Goal: Information Seeking & Learning: Learn about a topic

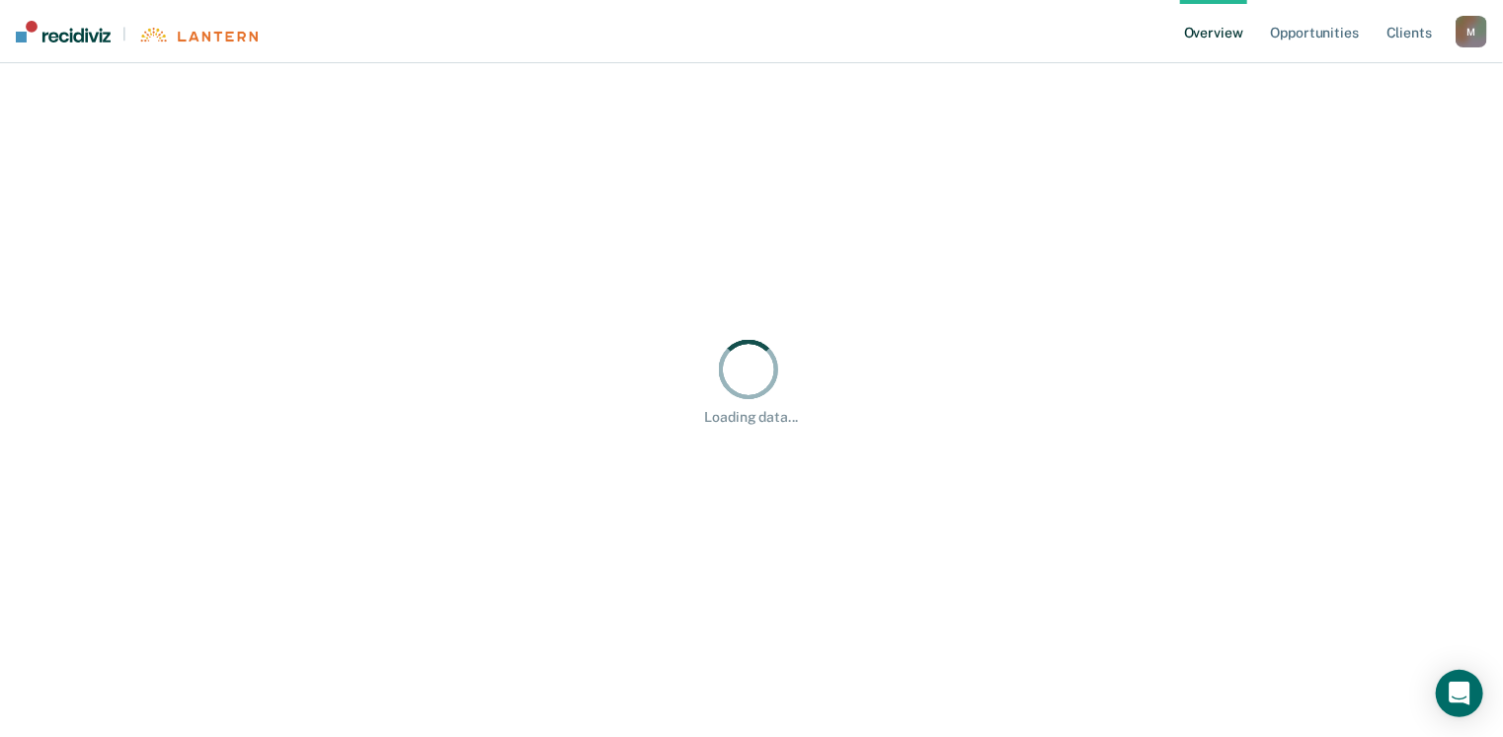
click at [107, 352] on div "Loading data..." at bounding box center [751, 380] width 1392 height 91
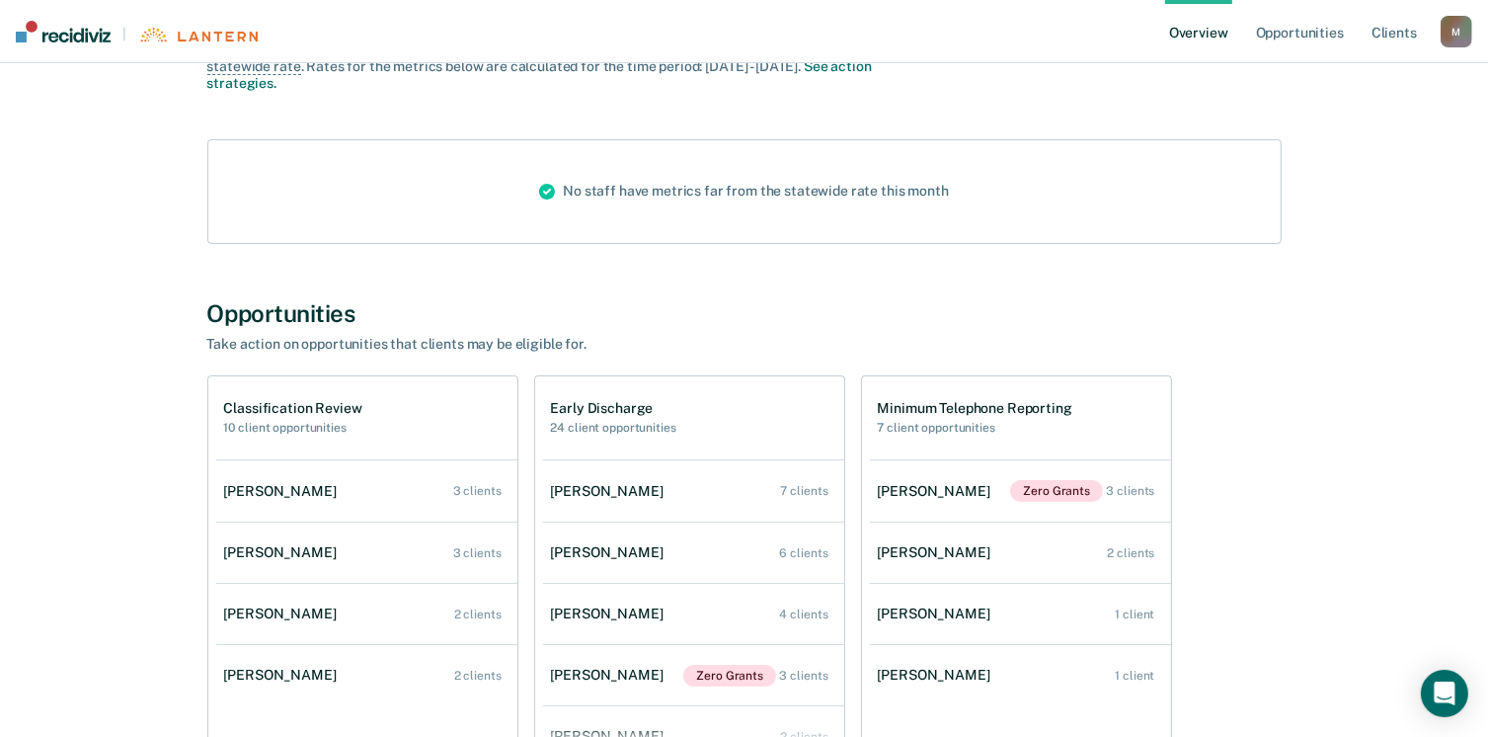
scroll to position [363, 0]
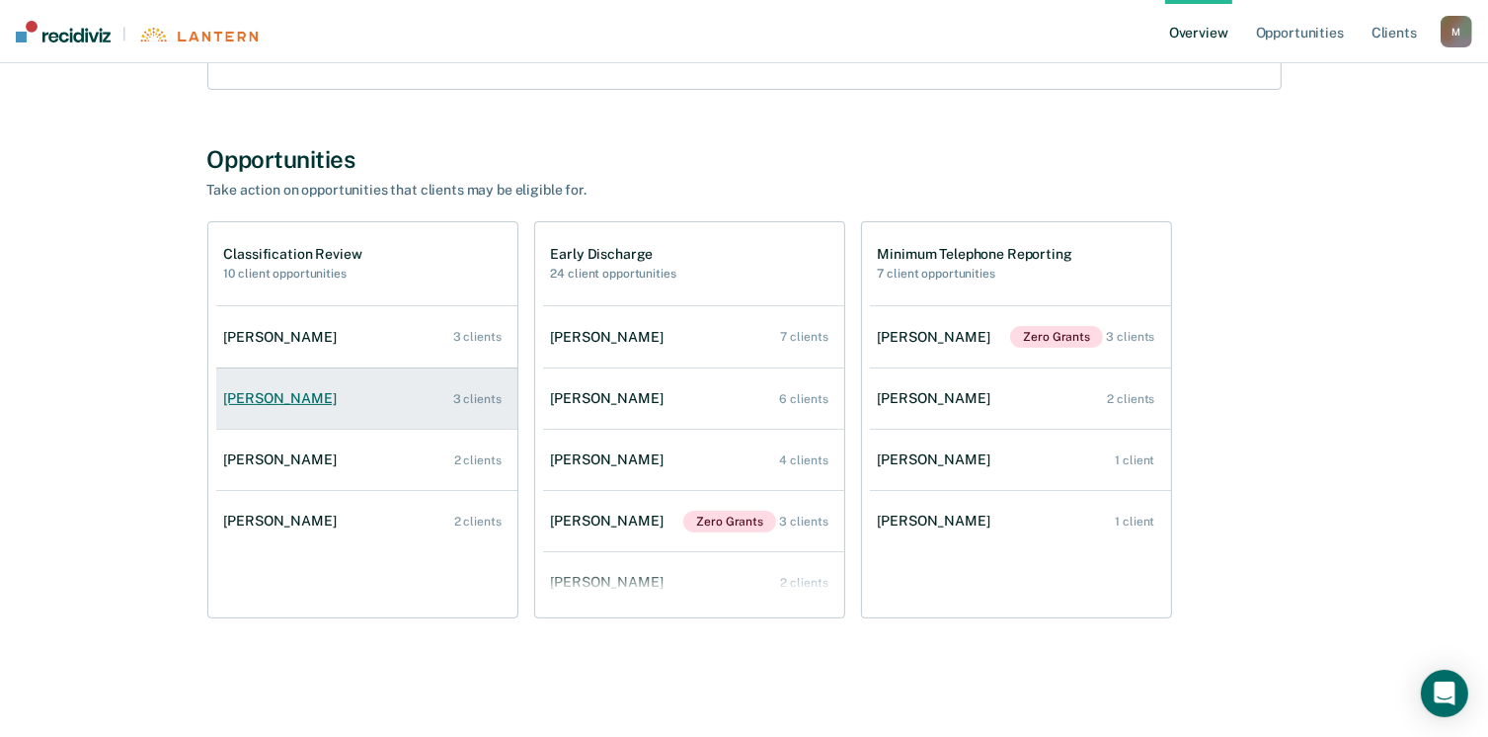
click at [261, 407] on link "[PERSON_NAME] 3 clients" at bounding box center [366, 398] width 301 height 56
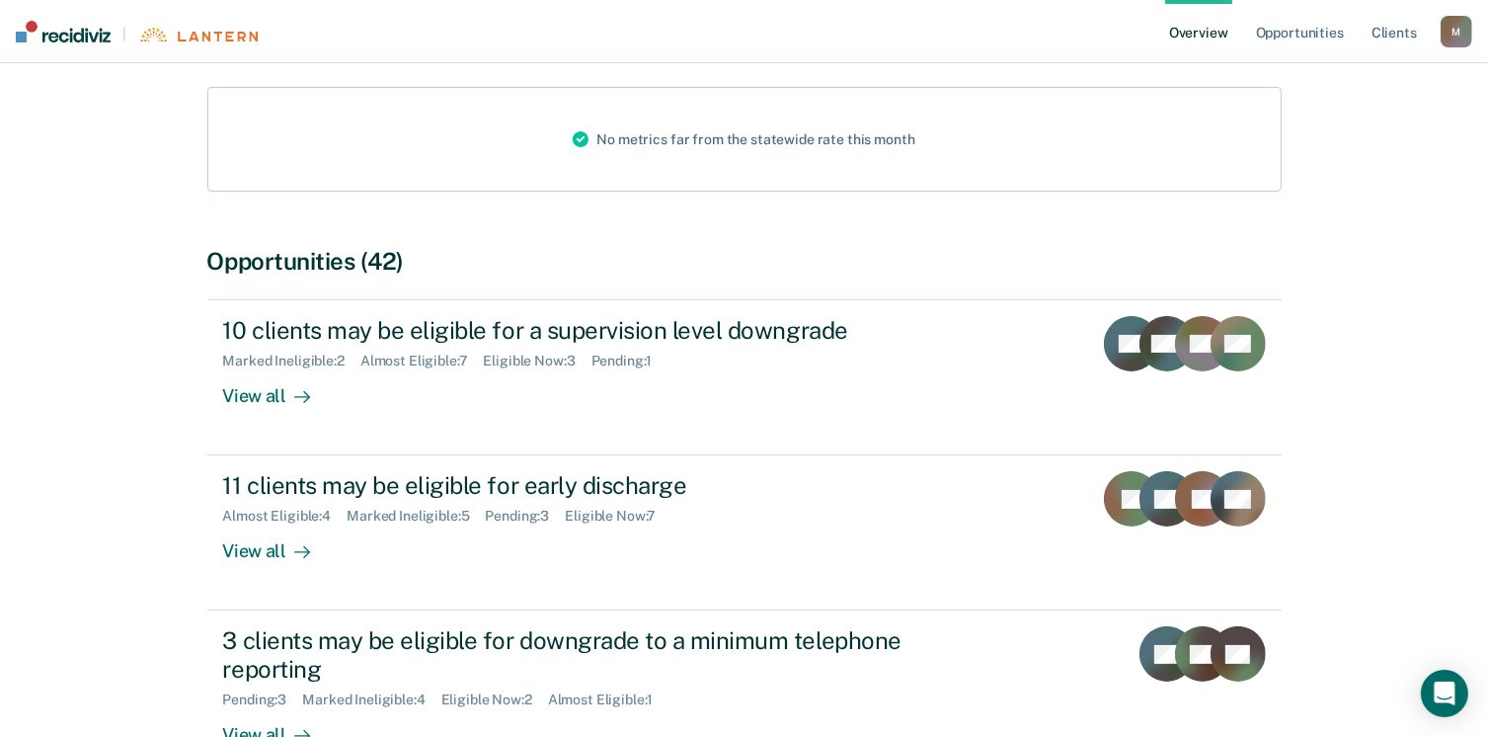
scroll to position [395, 0]
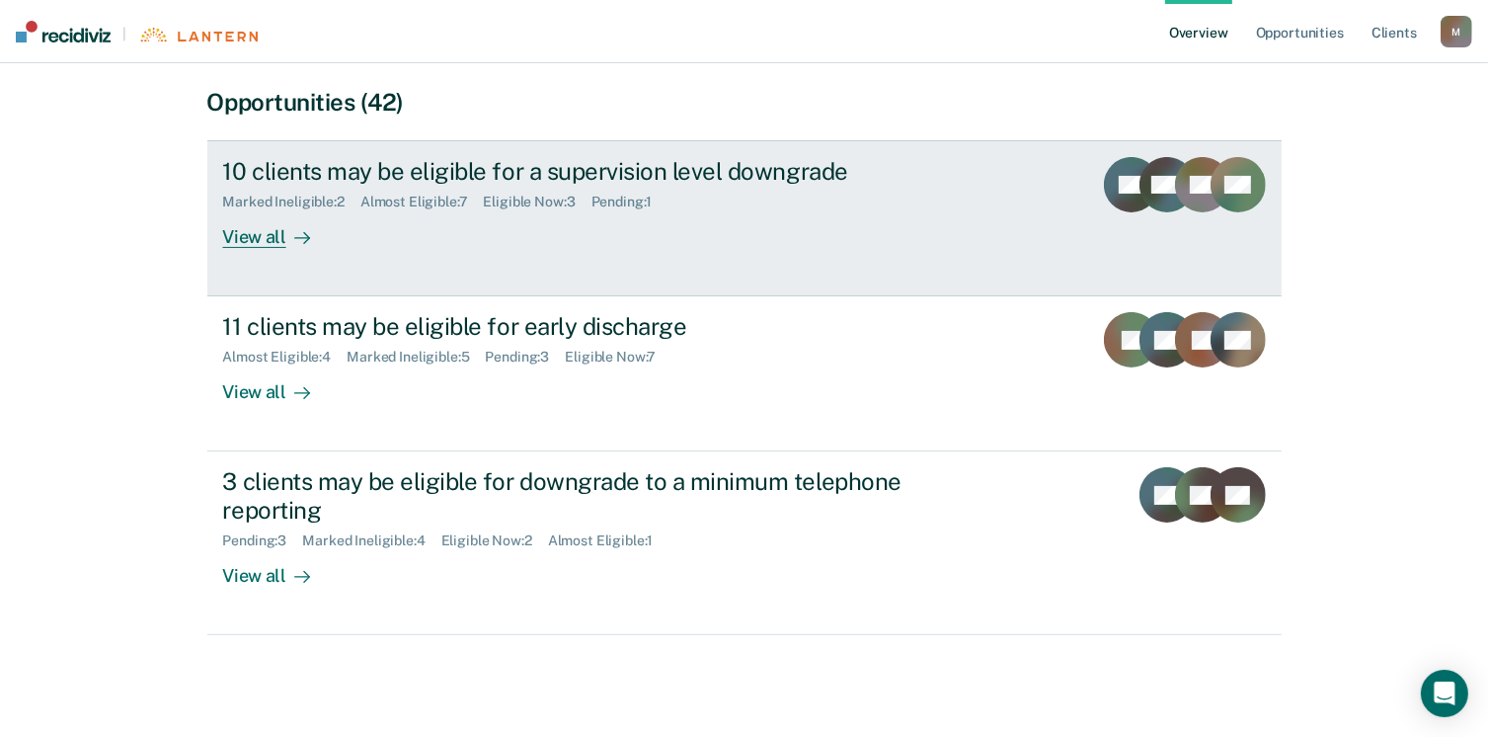
click at [270, 242] on div "View all" at bounding box center [278, 229] width 111 height 39
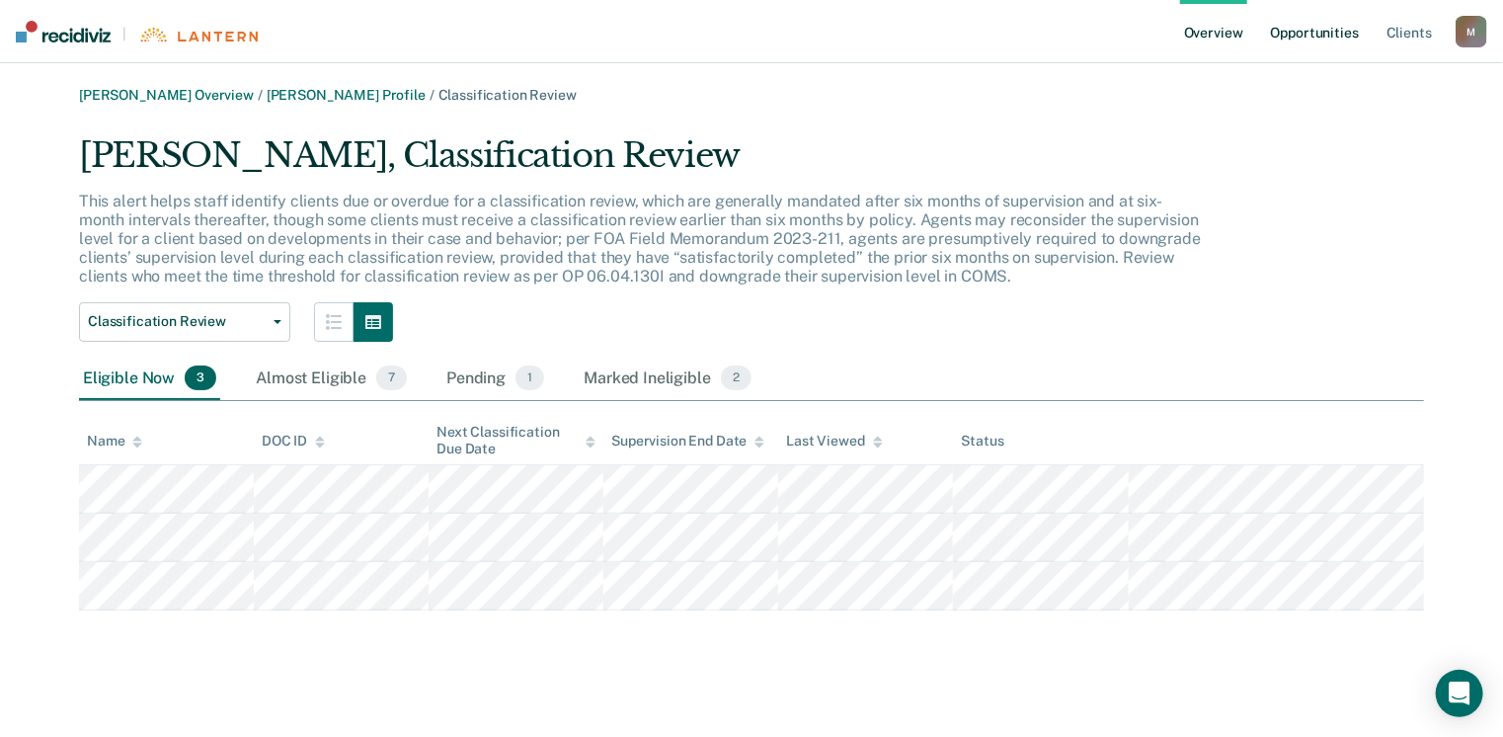
click at [1303, 33] on link "Opportunities" at bounding box center [1315, 31] width 96 height 63
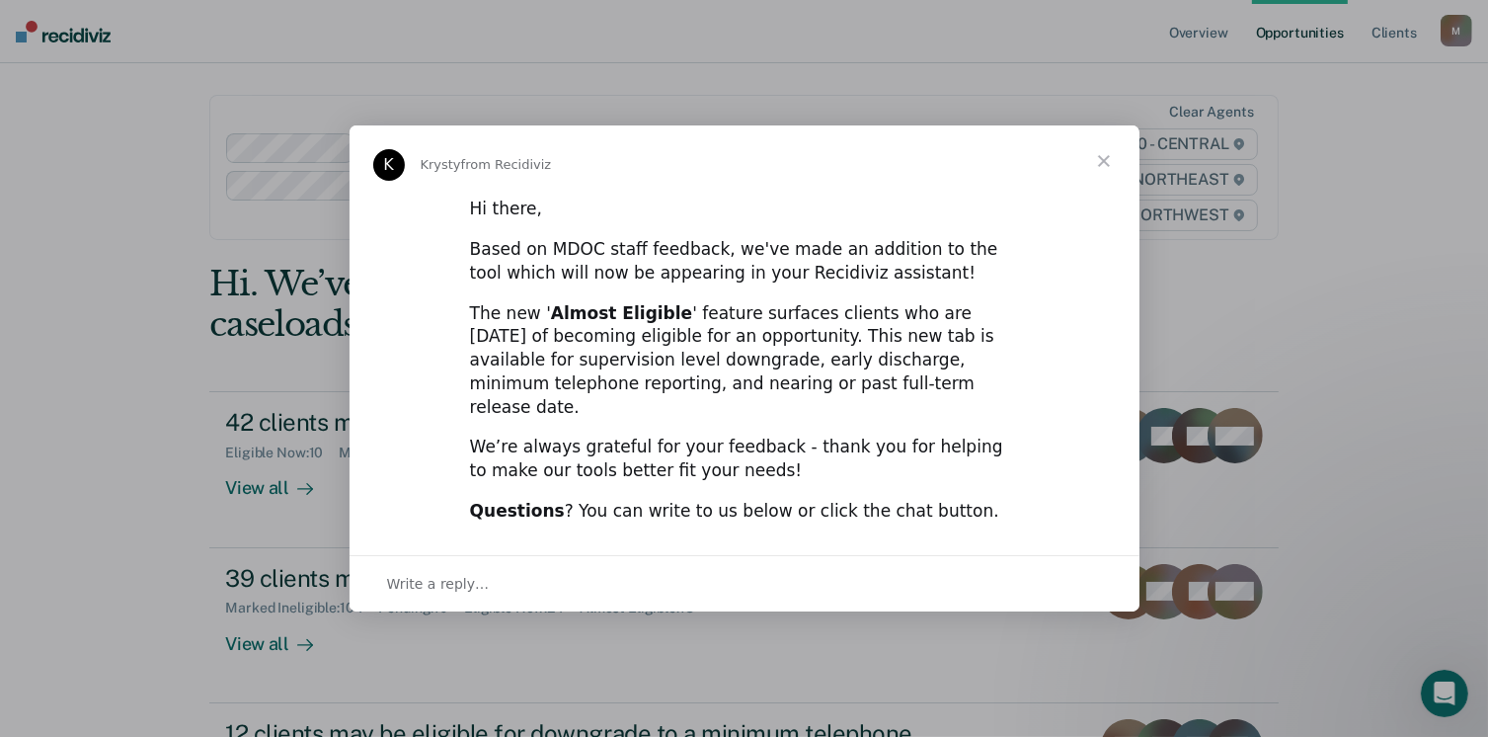
click at [1109, 151] on span "Close" at bounding box center [1103, 160] width 71 height 71
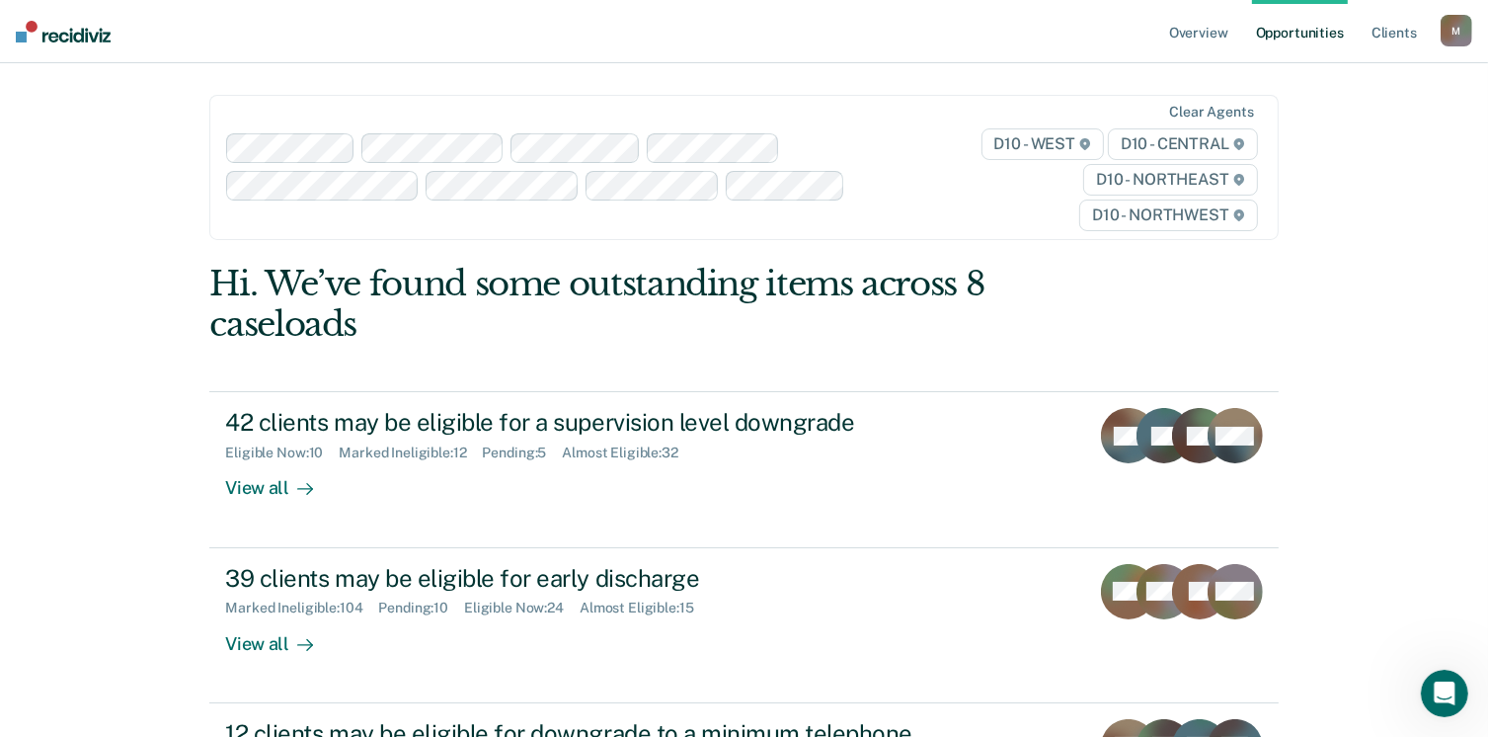
click at [1338, 31] on link "Opportunities" at bounding box center [1300, 31] width 96 height 63
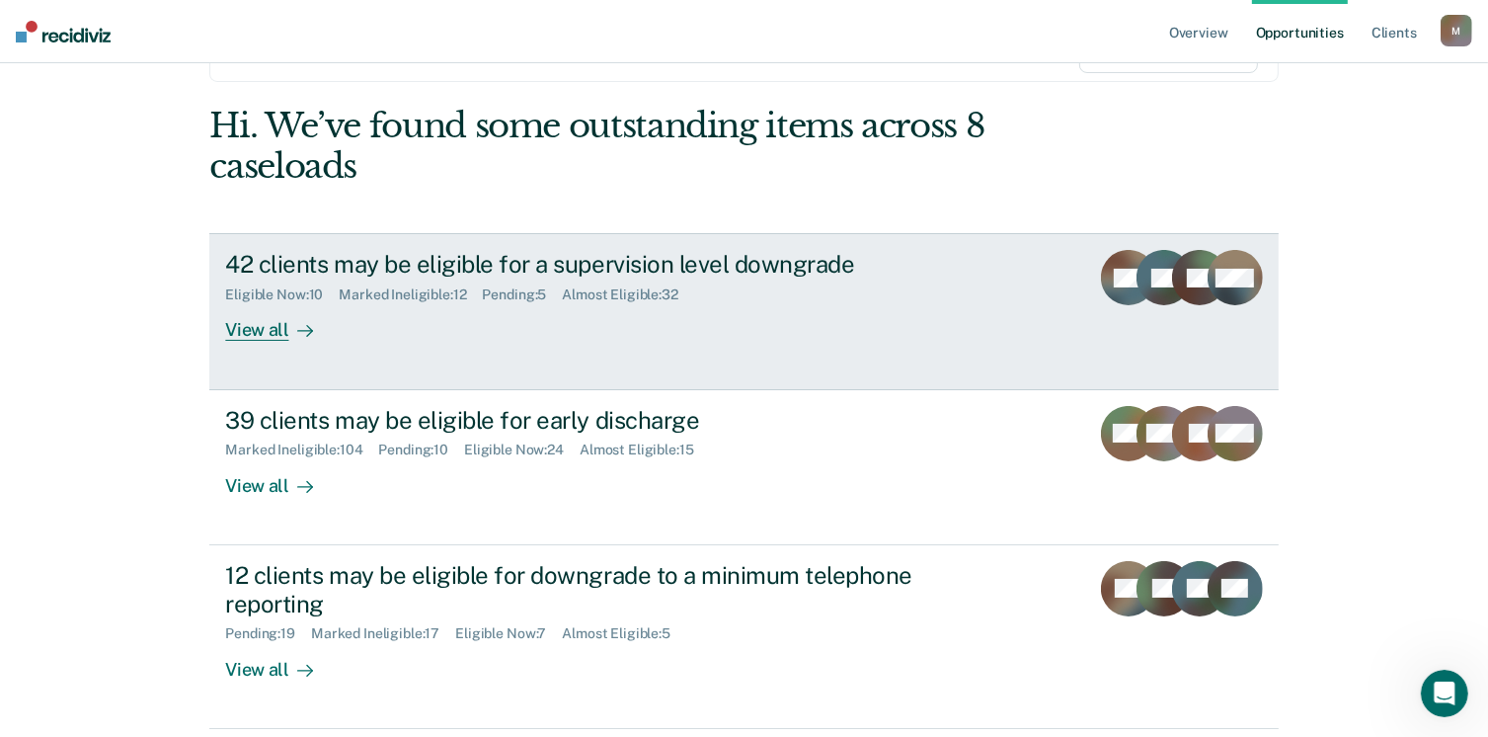
scroll to position [197, 0]
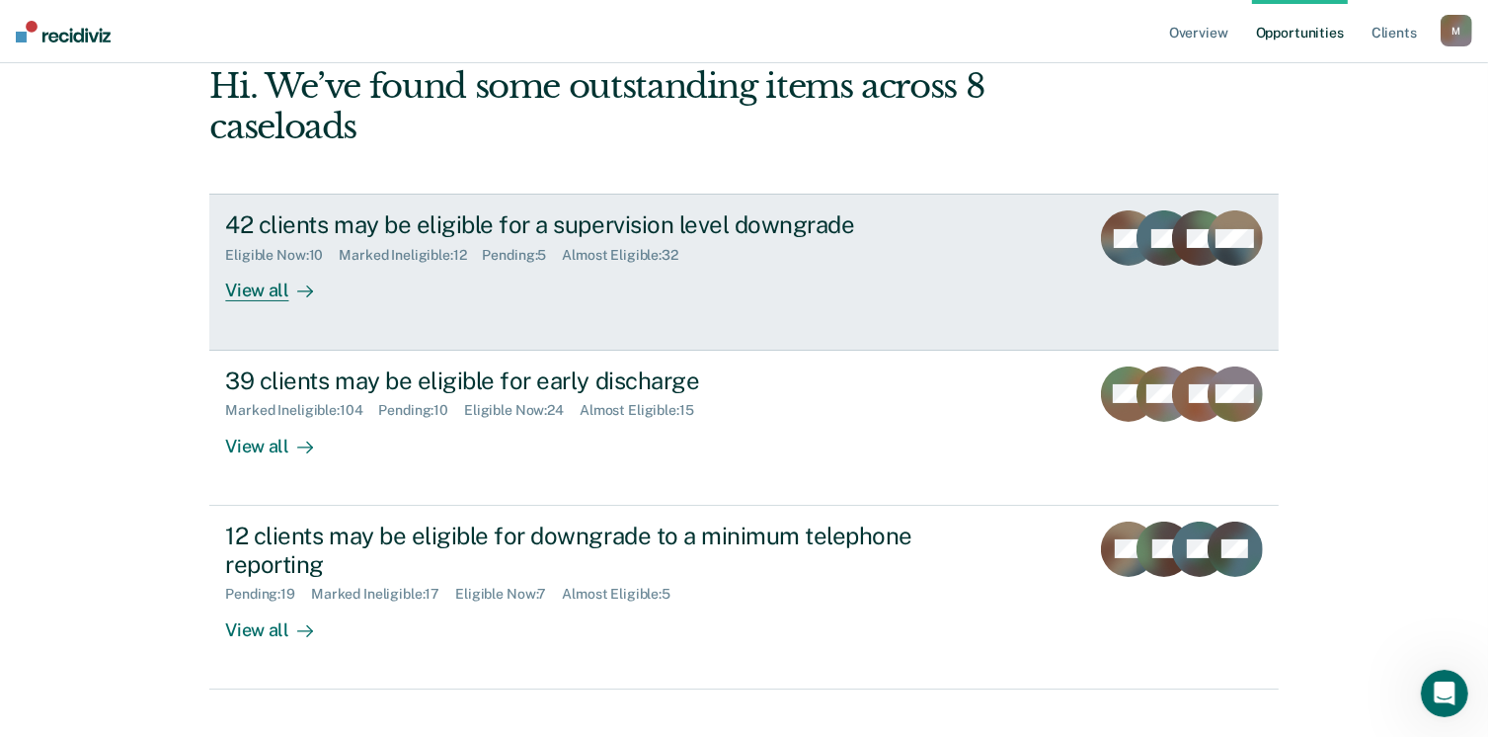
click at [266, 287] on div "View all" at bounding box center [280, 283] width 111 height 39
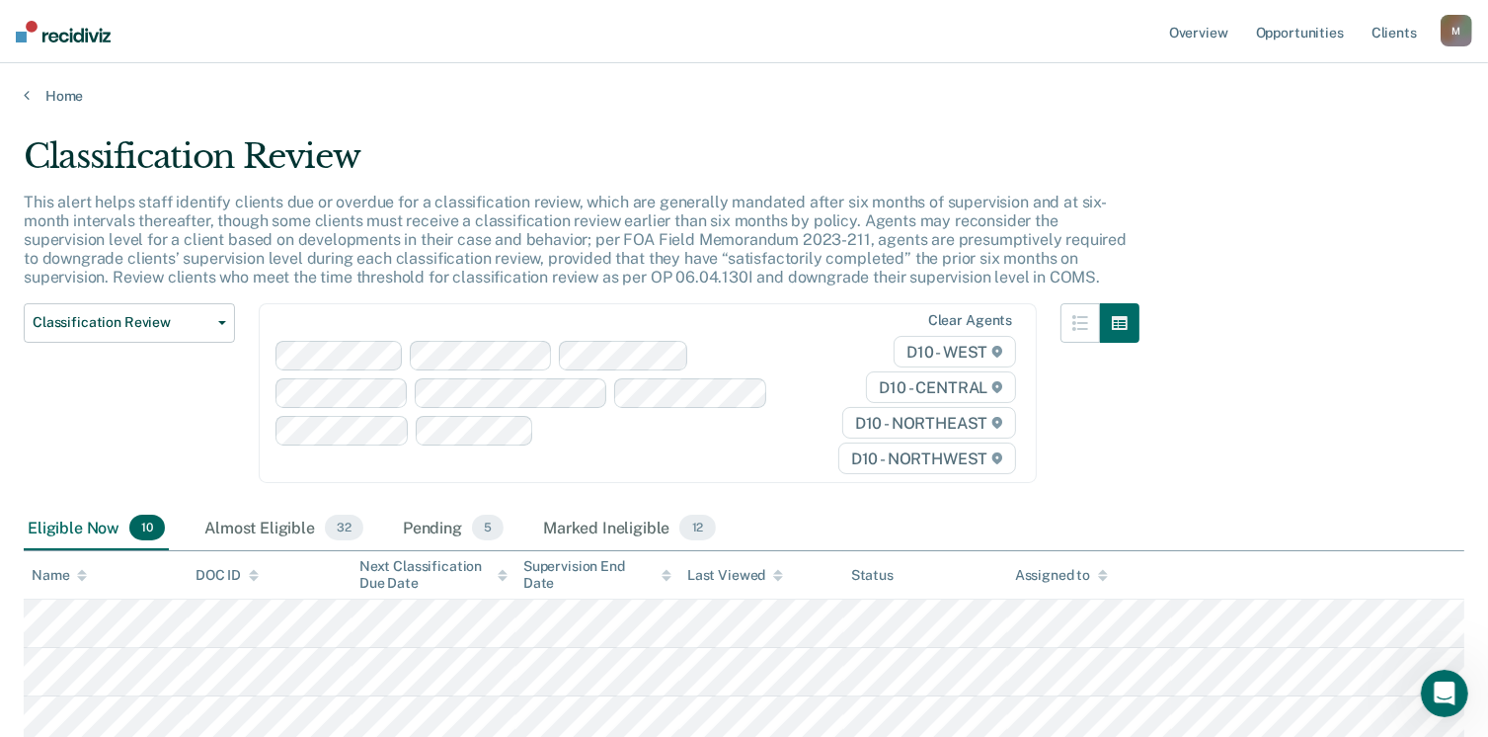
click at [1453, 32] on div "M" at bounding box center [1457, 31] width 32 height 32
click at [1311, 33] on link "Opportunities" at bounding box center [1300, 31] width 96 height 63
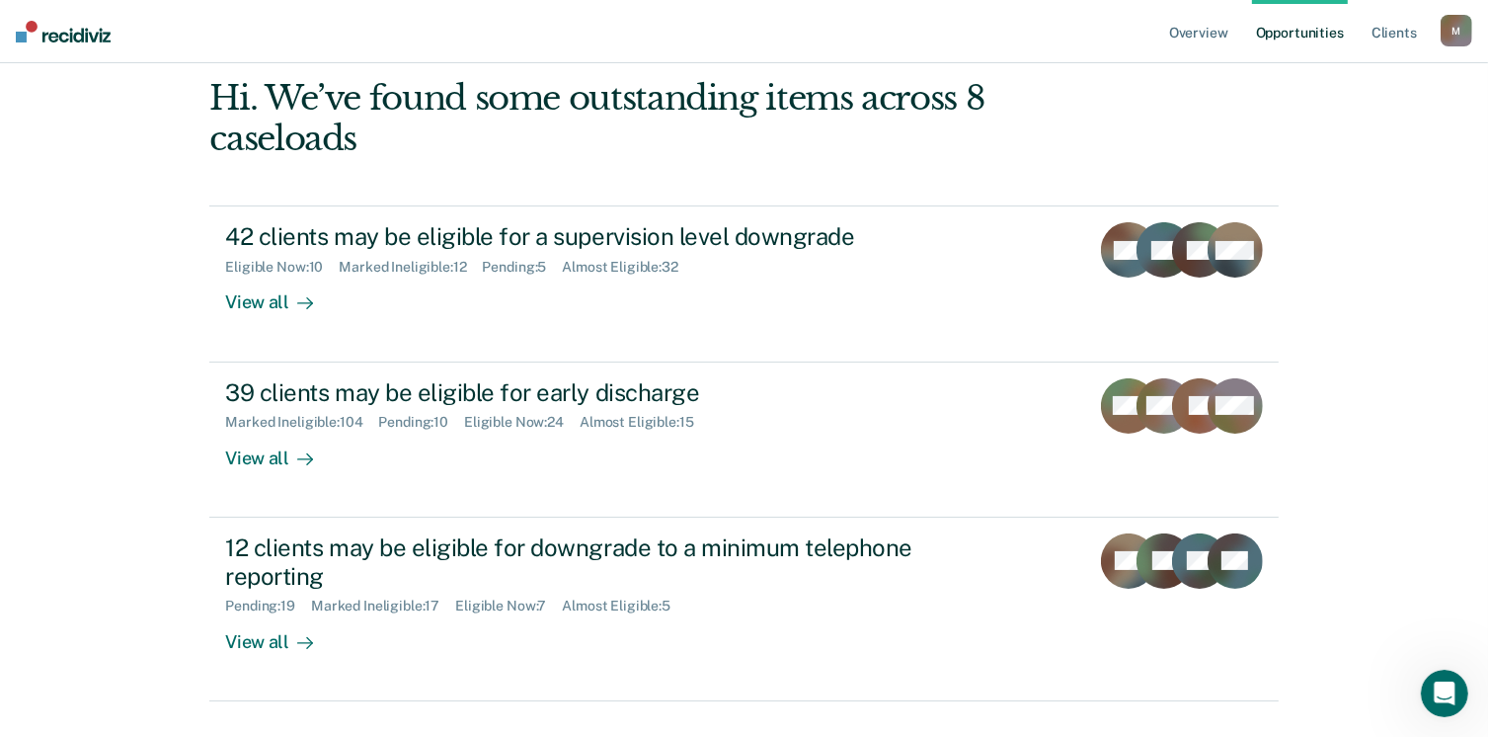
scroll to position [197, 0]
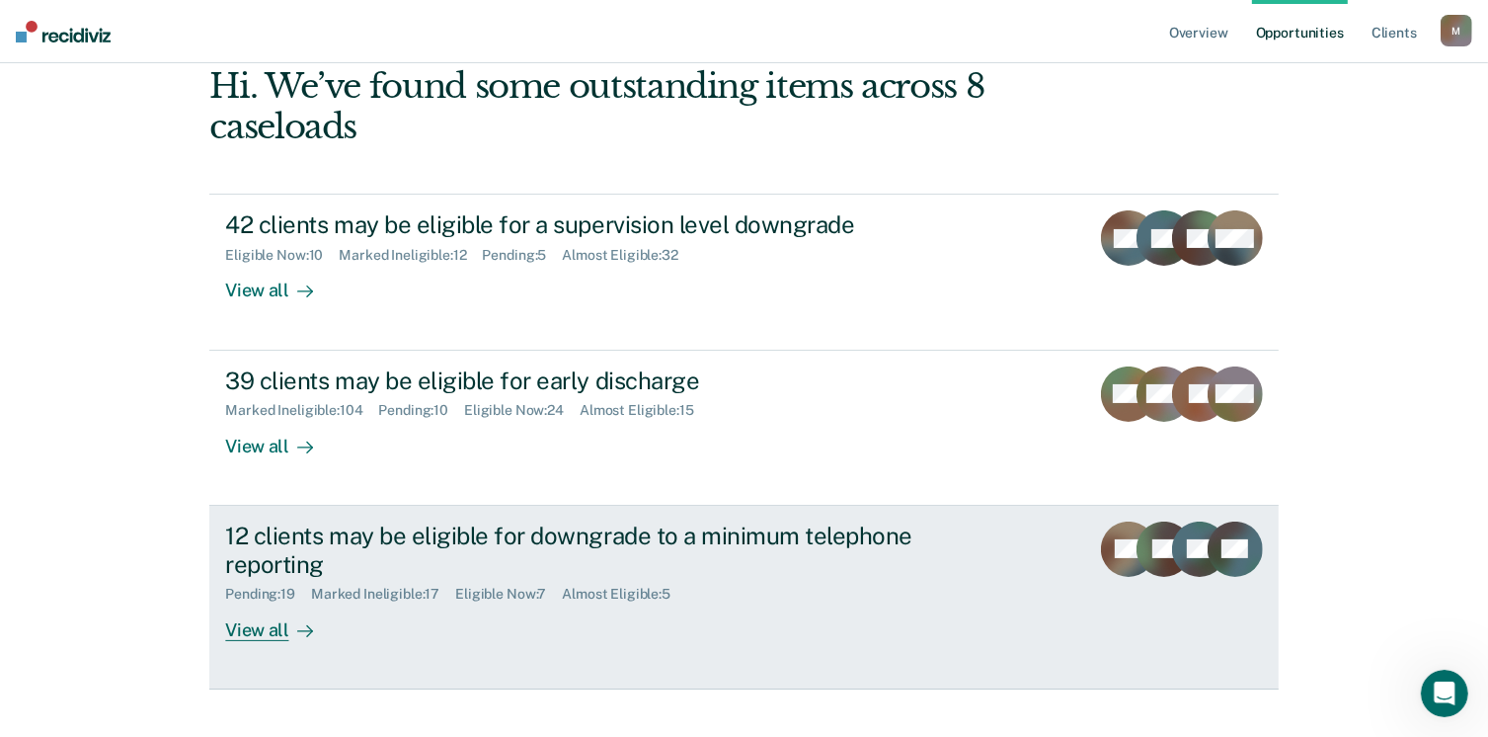
click at [480, 524] on div "12 clients may be eligible for downgrade to a minimum telephone reporting" at bounding box center [571, 549] width 693 height 57
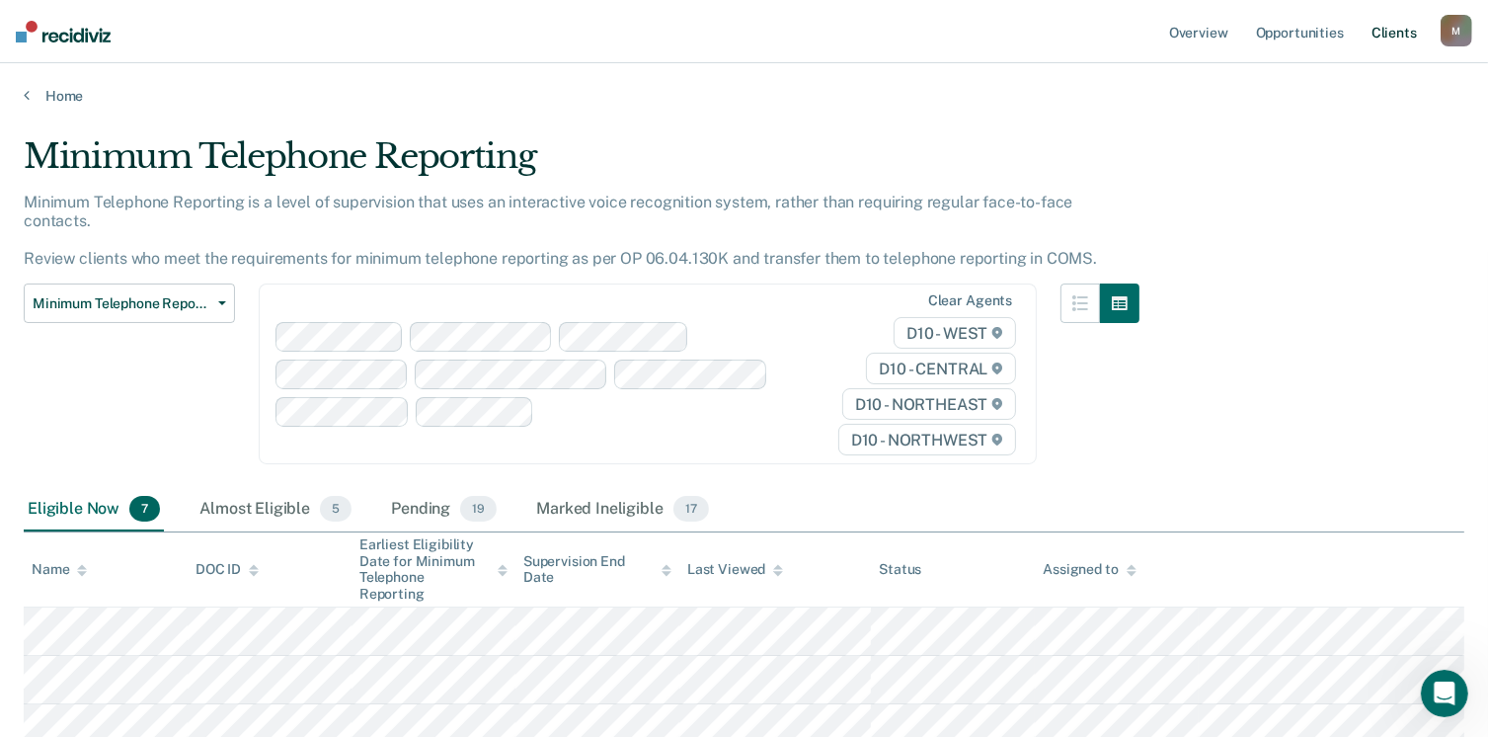
click at [1380, 23] on link "Client s" at bounding box center [1393, 31] width 53 height 63
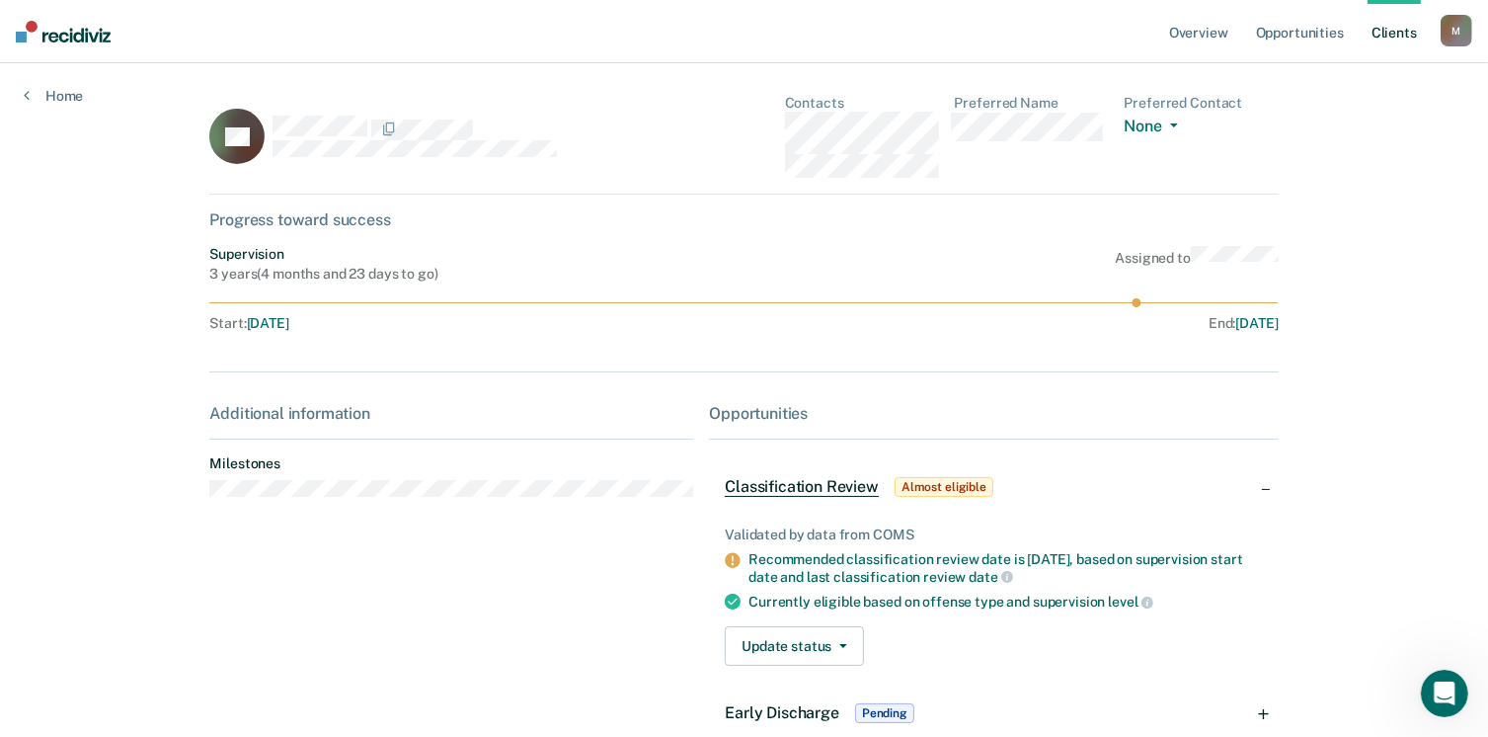
click at [1460, 30] on div "M" at bounding box center [1457, 31] width 32 height 32
click at [1290, 32] on link "Opportunities" at bounding box center [1300, 31] width 96 height 63
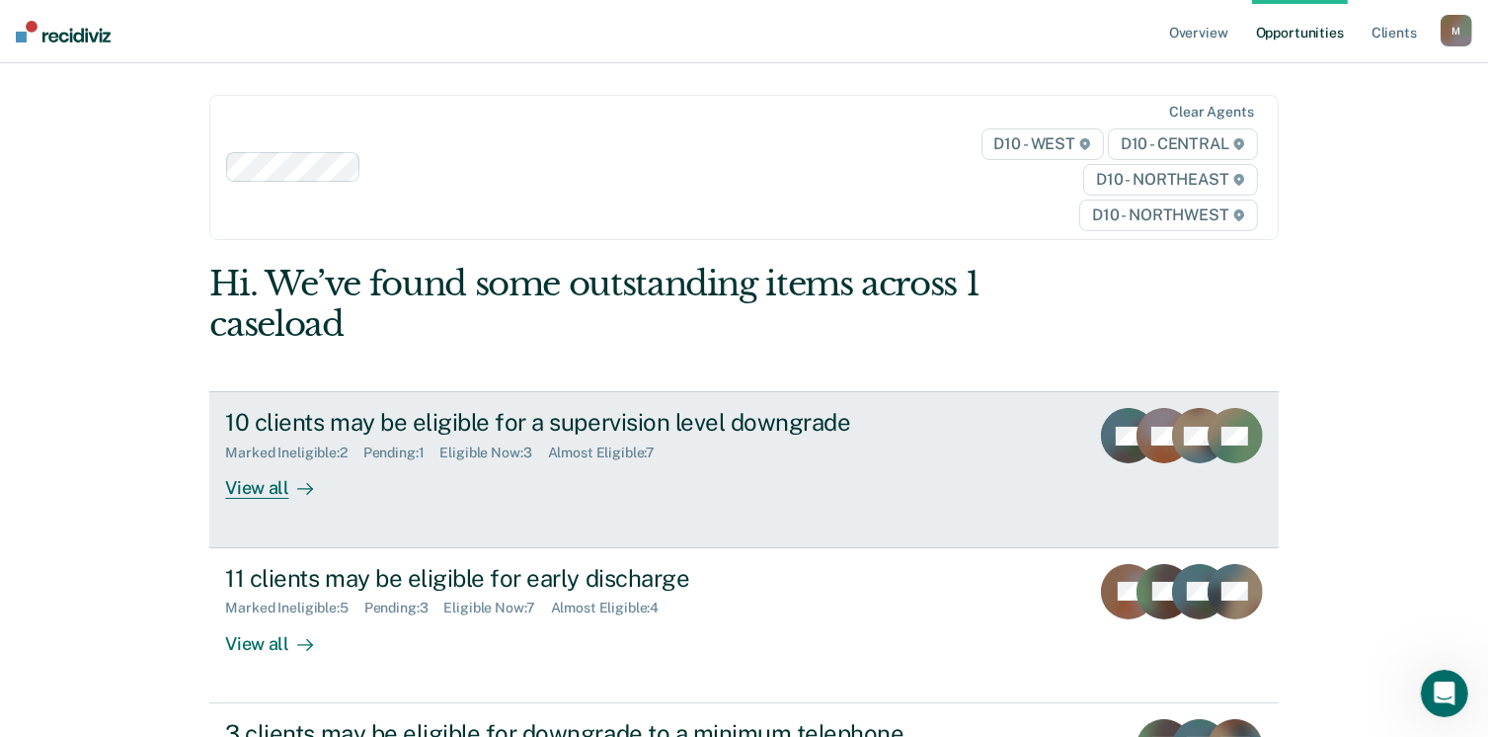
click at [253, 492] on div "View all" at bounding box center [280, 480] width 111 height 39
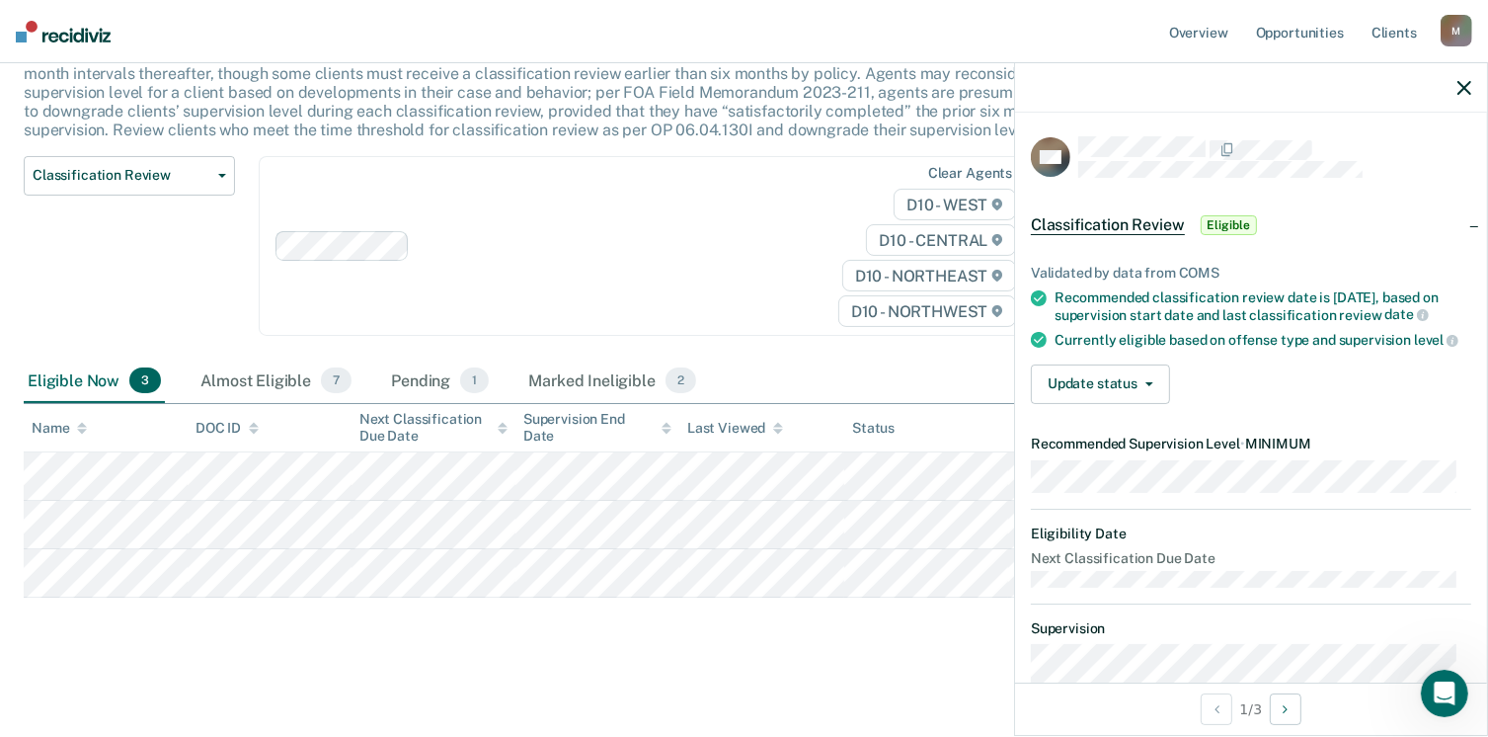
click at [1473, 89] on div at bounding box center [1251, 87] width 472 height 49
click at [1449, 88] on div at bounding box center [1251, 87] width 472 height 49
click at [1461, 88] on icon "button" at bounding box center [1464, 88] width 14 height 14
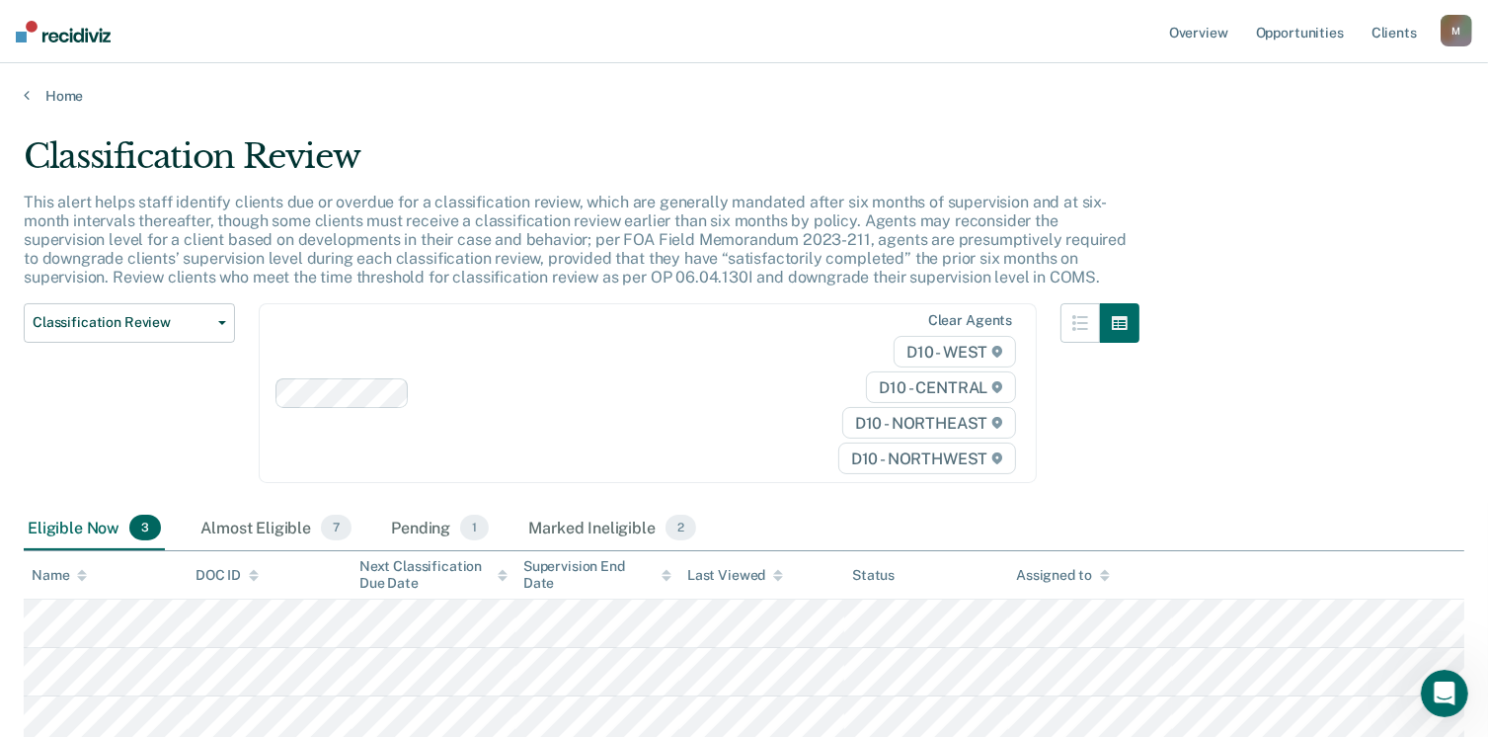
click at [1453, 21] on div "M" at bounding box center [1457, 31] width 32 height 32
click at [1220, 37] on link "Overview" at bounding box center [1198, 31] width 67 height 63
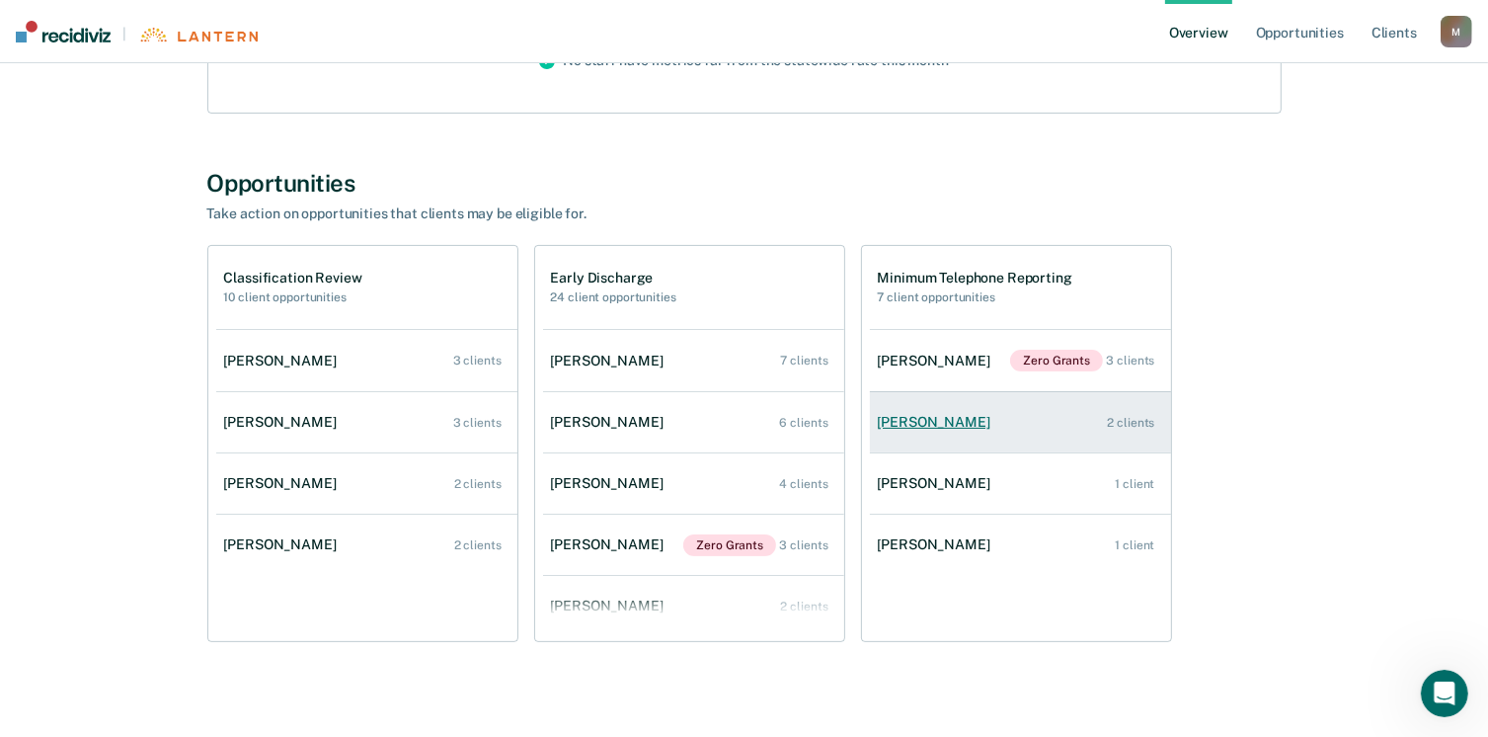
scroll to position [363, 0]
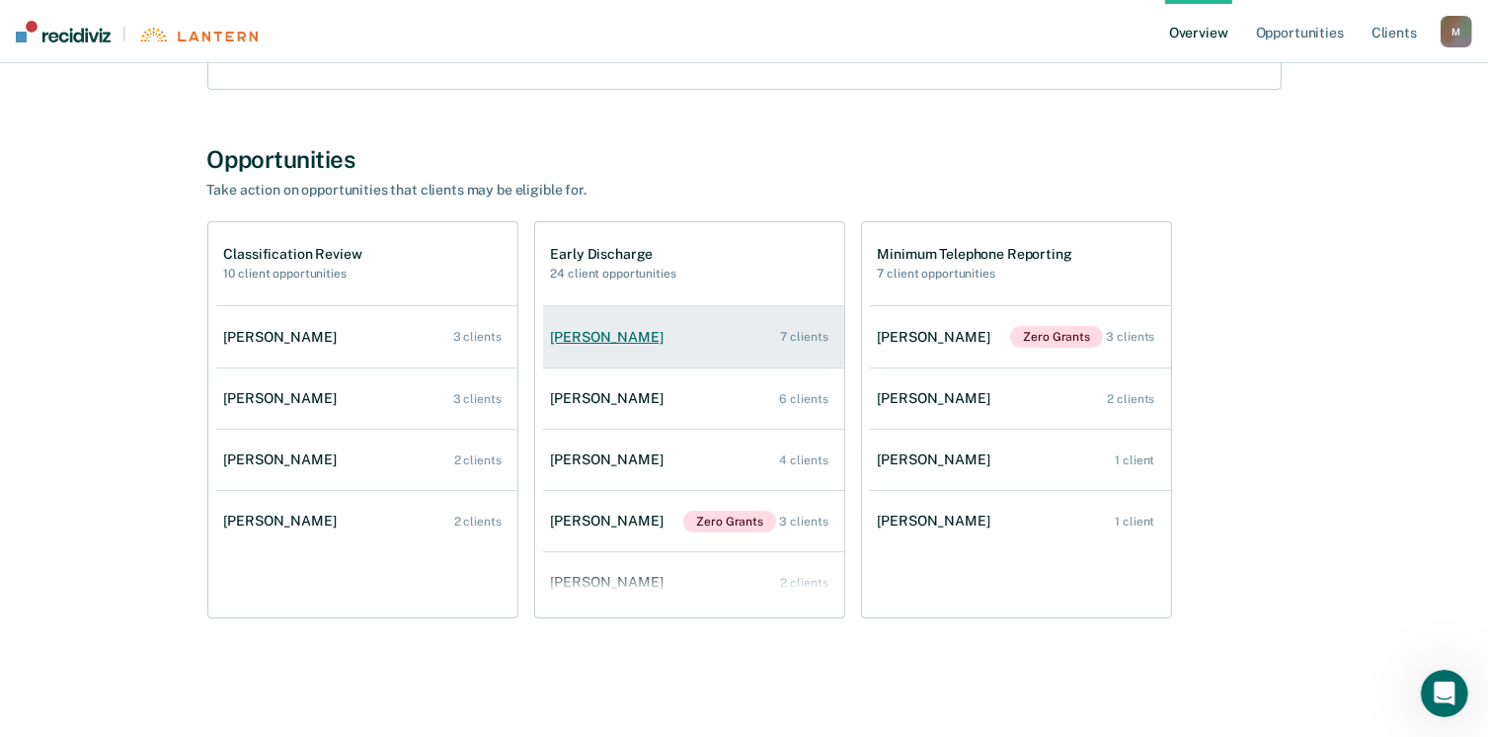
click at [588, 337] on div "[PERSON_NAME]" at bounding box center [611, 337] width 120 height 17
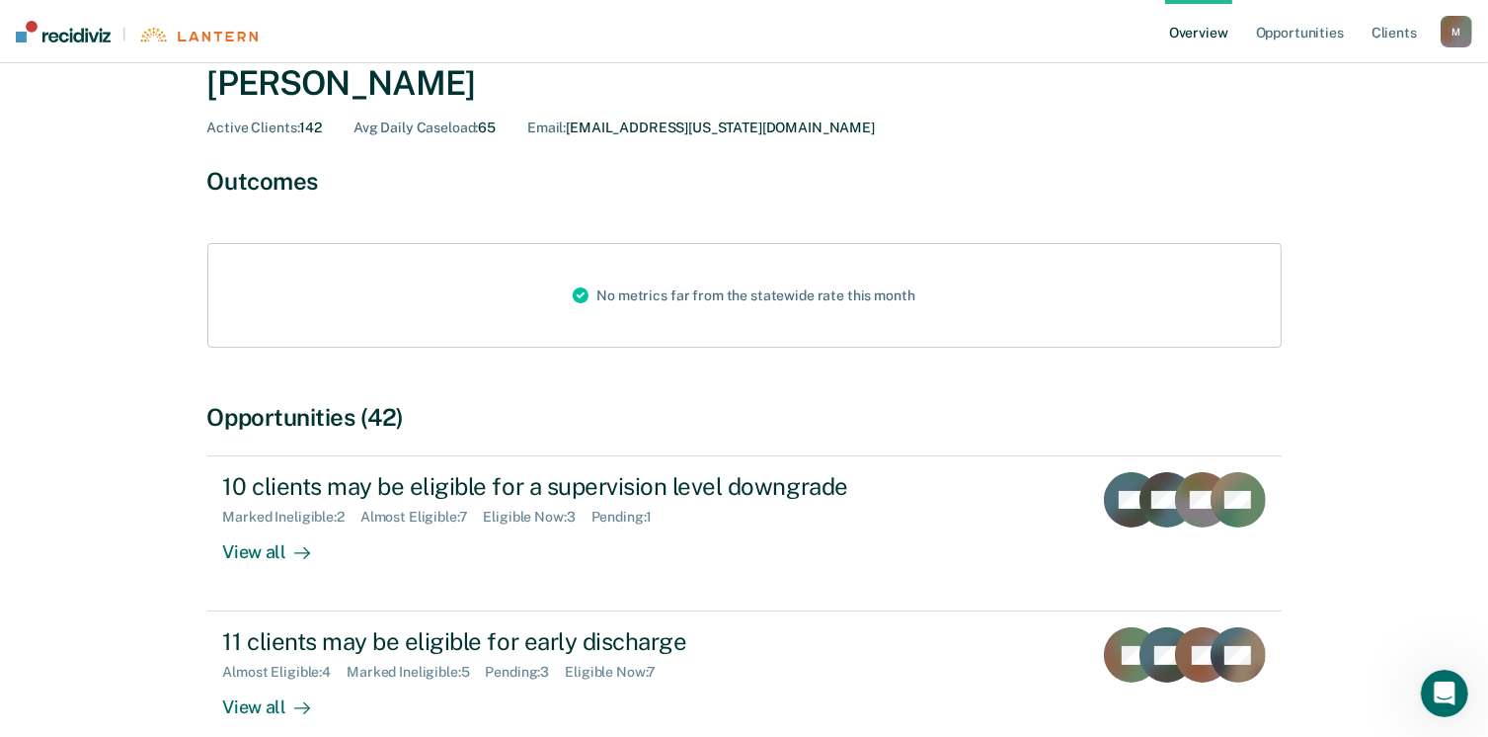
scroll to position [395, 0]
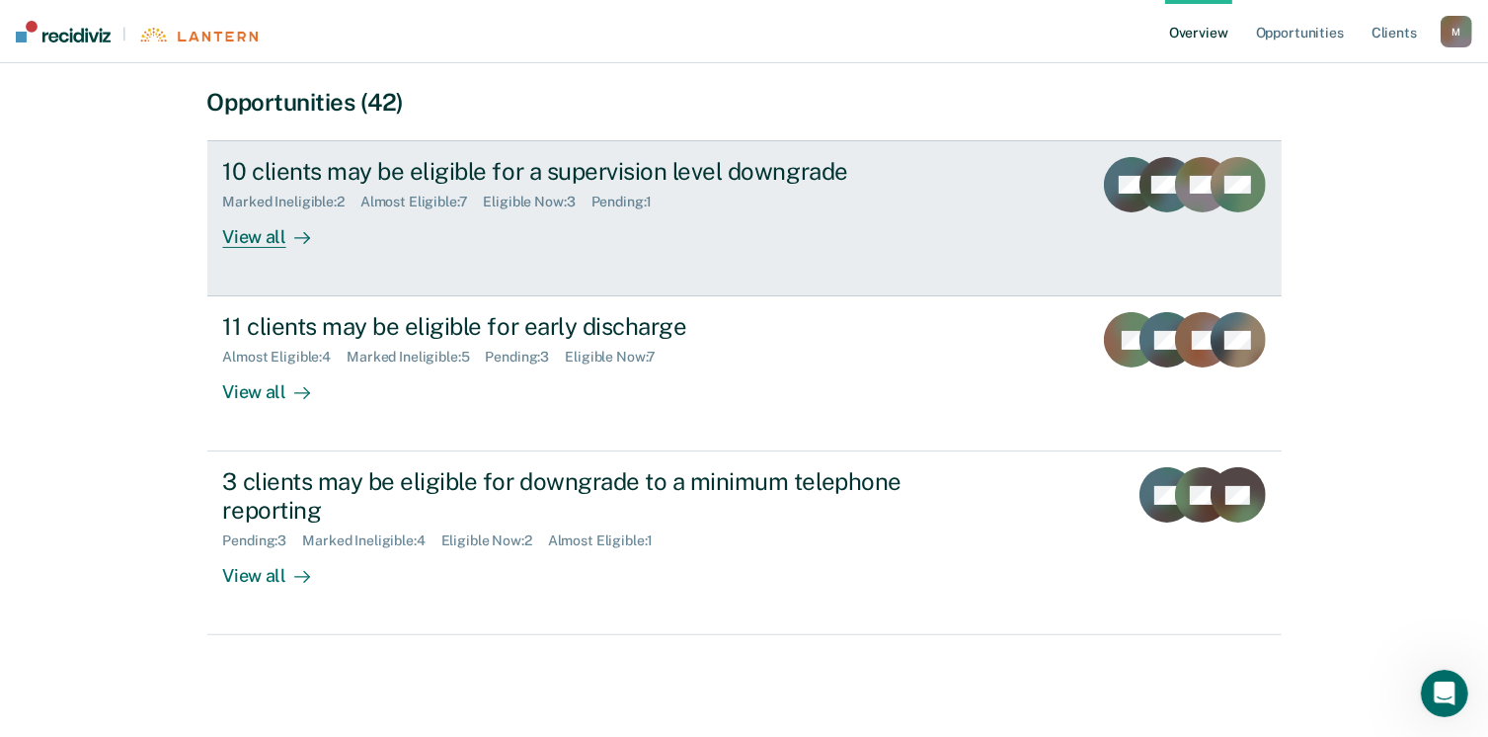
click at [266, 225] on div "View all" at bounding box center [278, 229] width 111 height 39
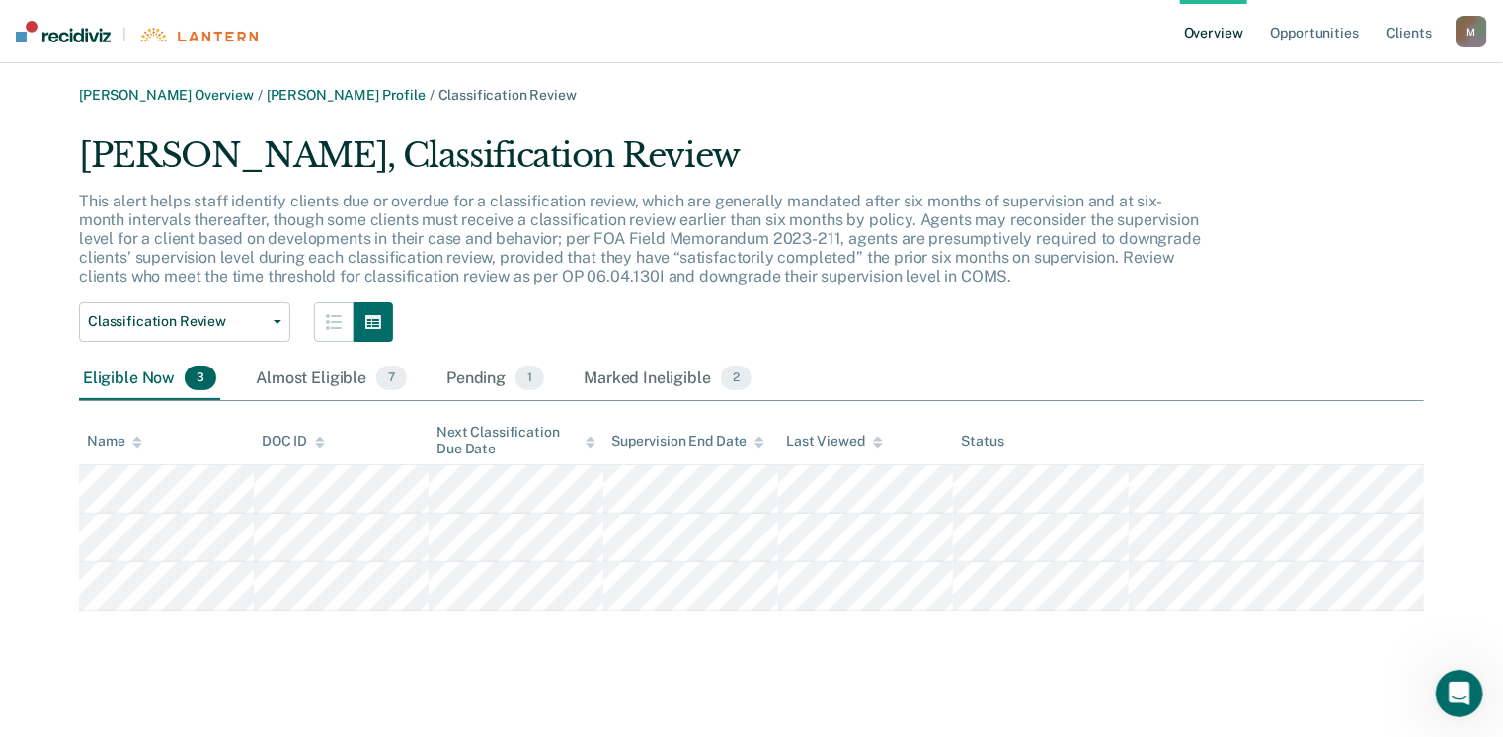
click at [1469, 33] on div "M" at bounding box center [1471, 32] width 32 height 32
click at [1313, 31] on link "Opportunities" at bounding box center [1315, 31] width 96 height 63
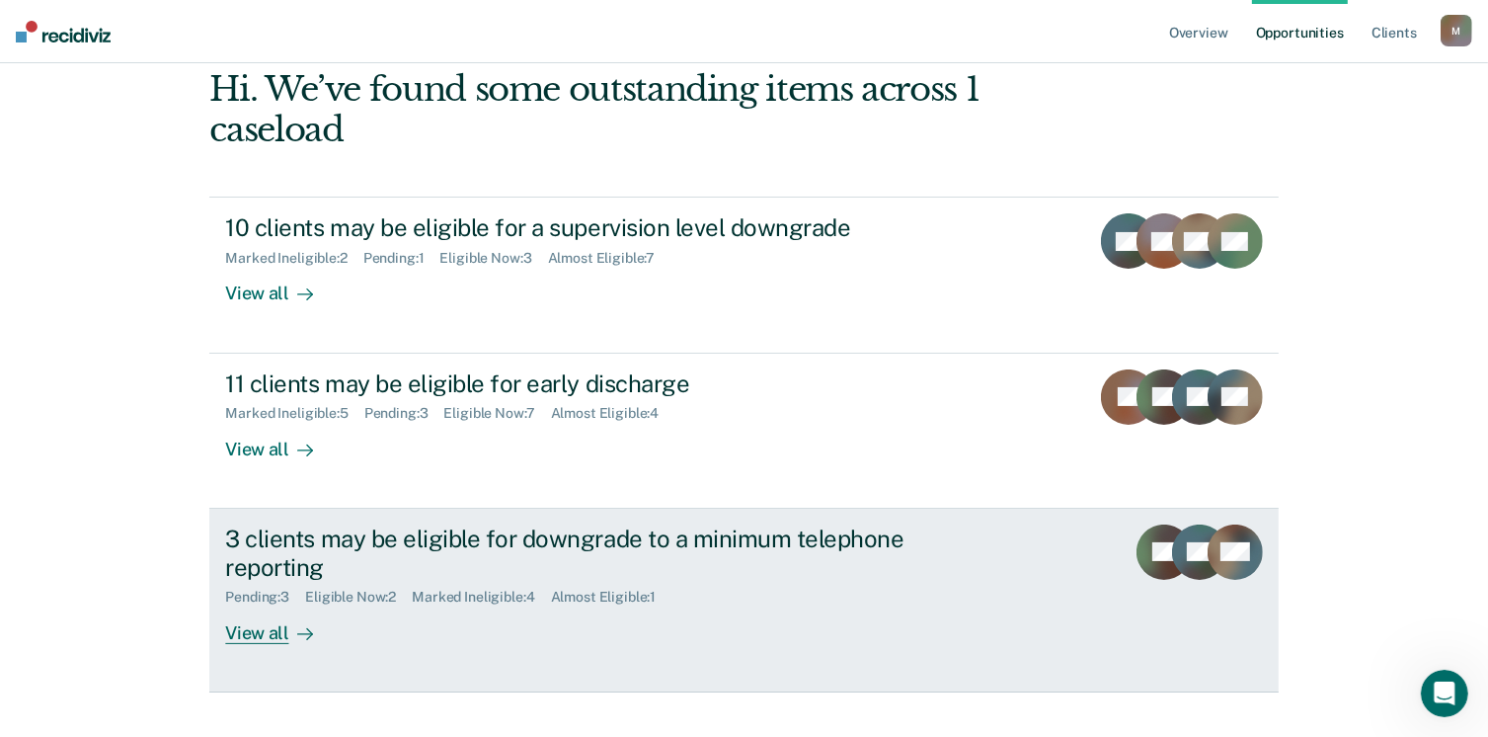
scroll to position [269, 0]
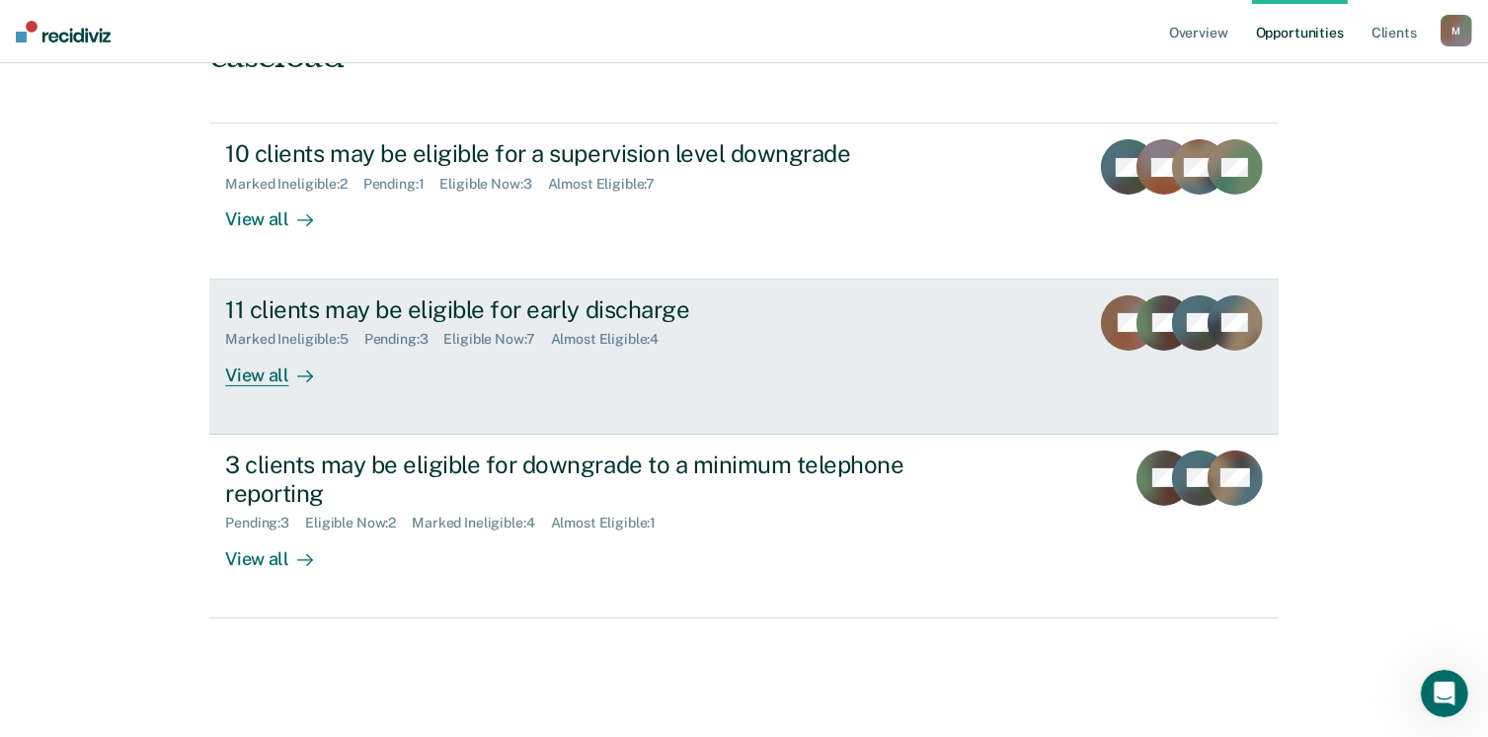
click at [411, 312] on div "11 clients may be eligible for early discharge" at bounding box center [571, 309] width 693 height 29
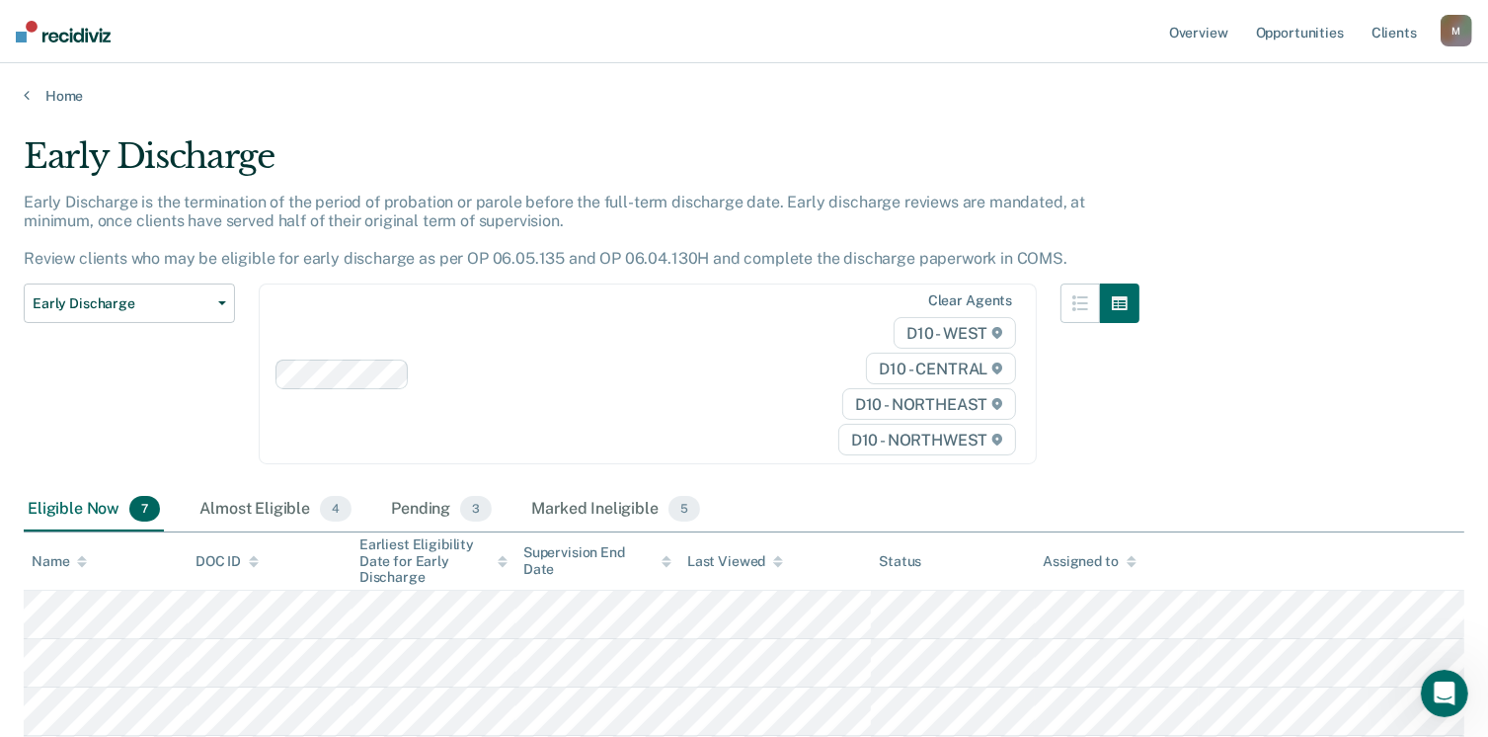
scroll to position [332, 0]
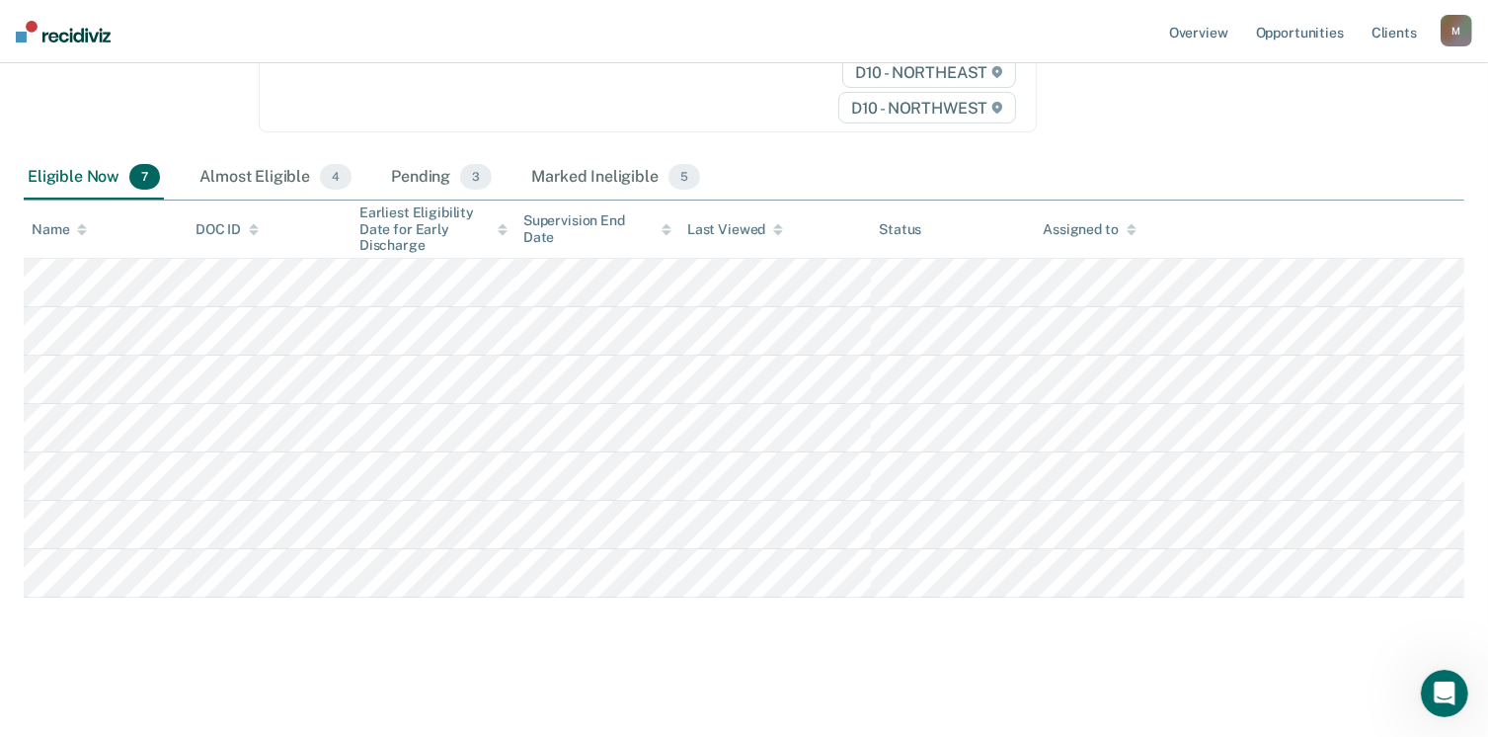
click at [1455, 24] on div "M" at bounding box center [1457, 31] width 32 height 32
click at [1276, 30] on link "Opportunities" at bounding box center [1300, 31] width 96 height 63
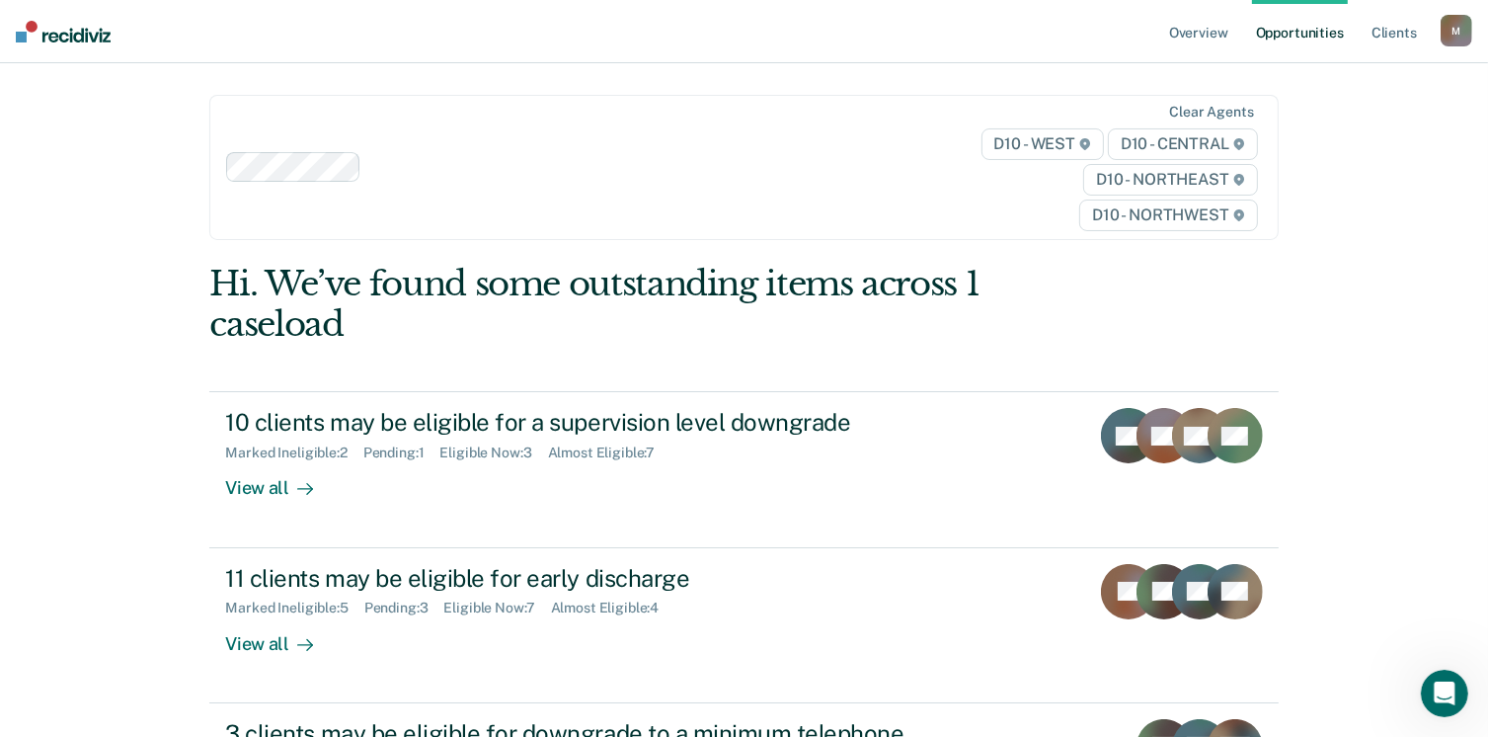
scroll to position [99, 0]
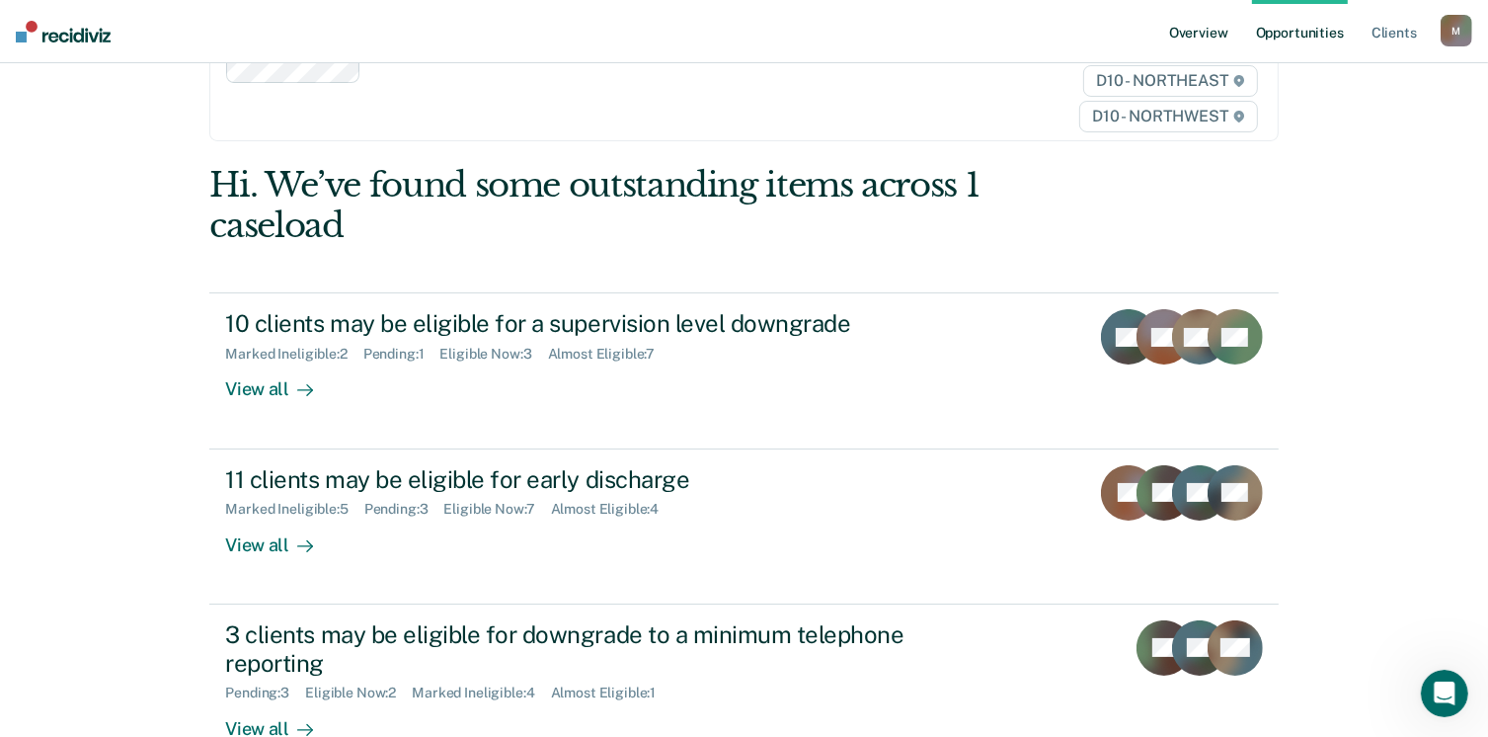
click at [1208, 32] on link "Overview" at bounding box center [1198, 31] width 67 height 63
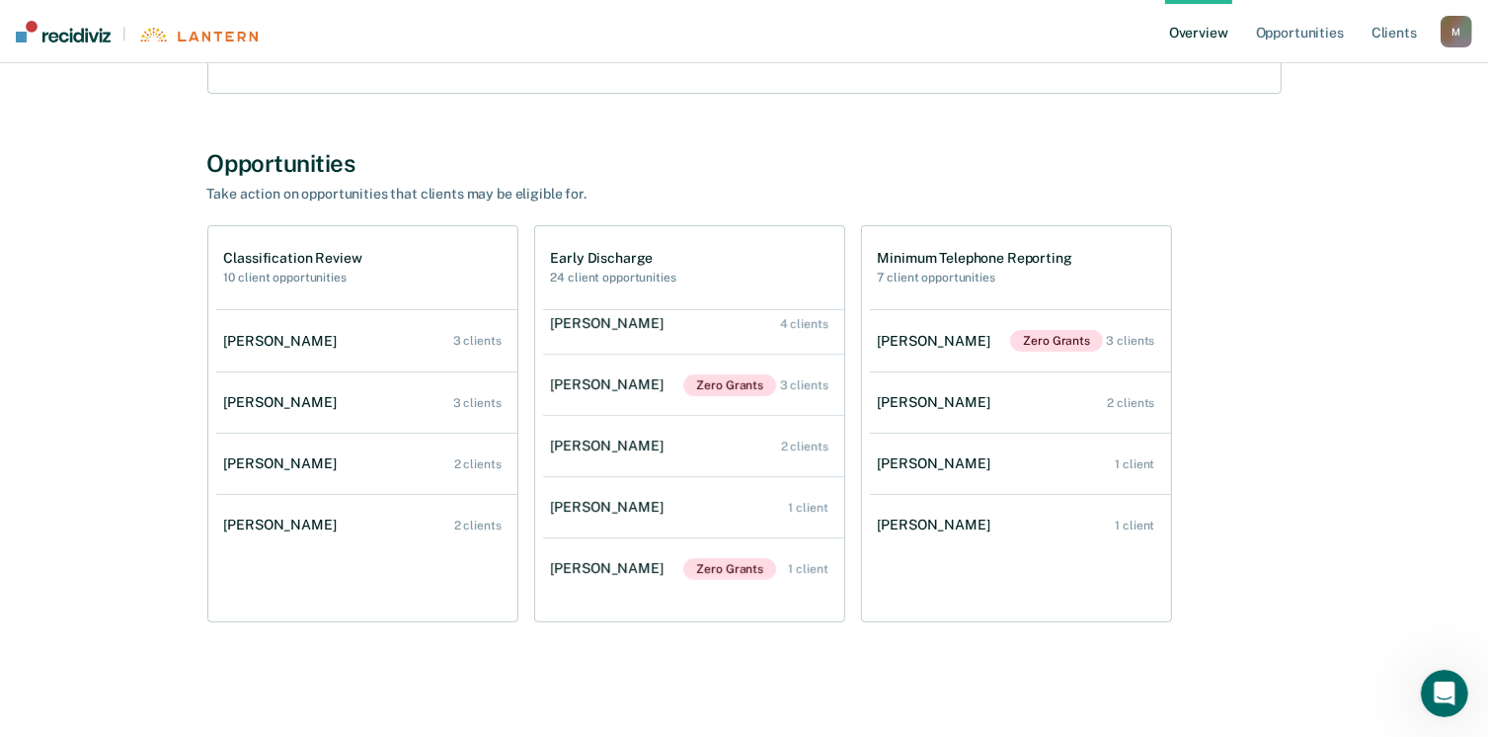
scroll to position [363, 0]
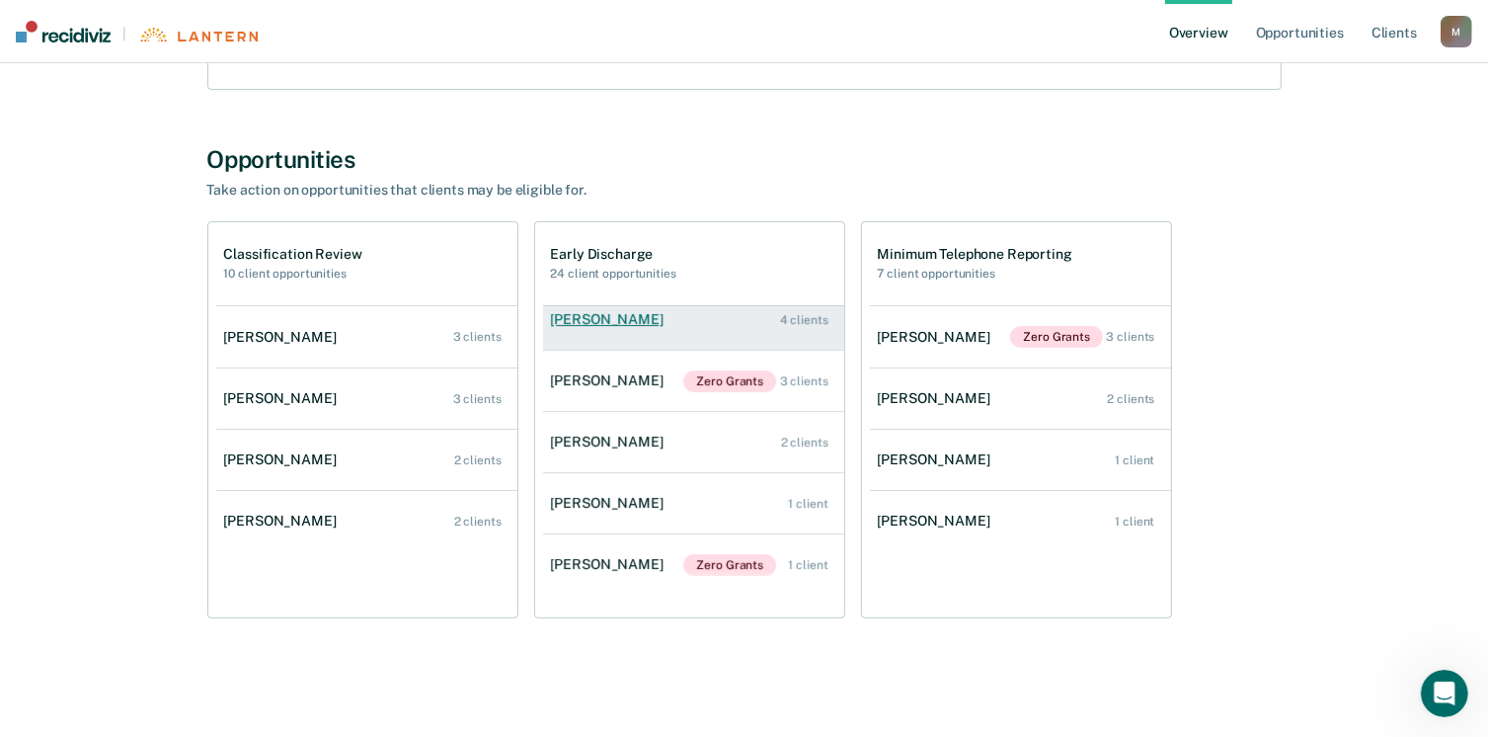
click at [616, 326] on div "[PERSON_NAME]" at bounding box center [611, 319] width 120 height 17
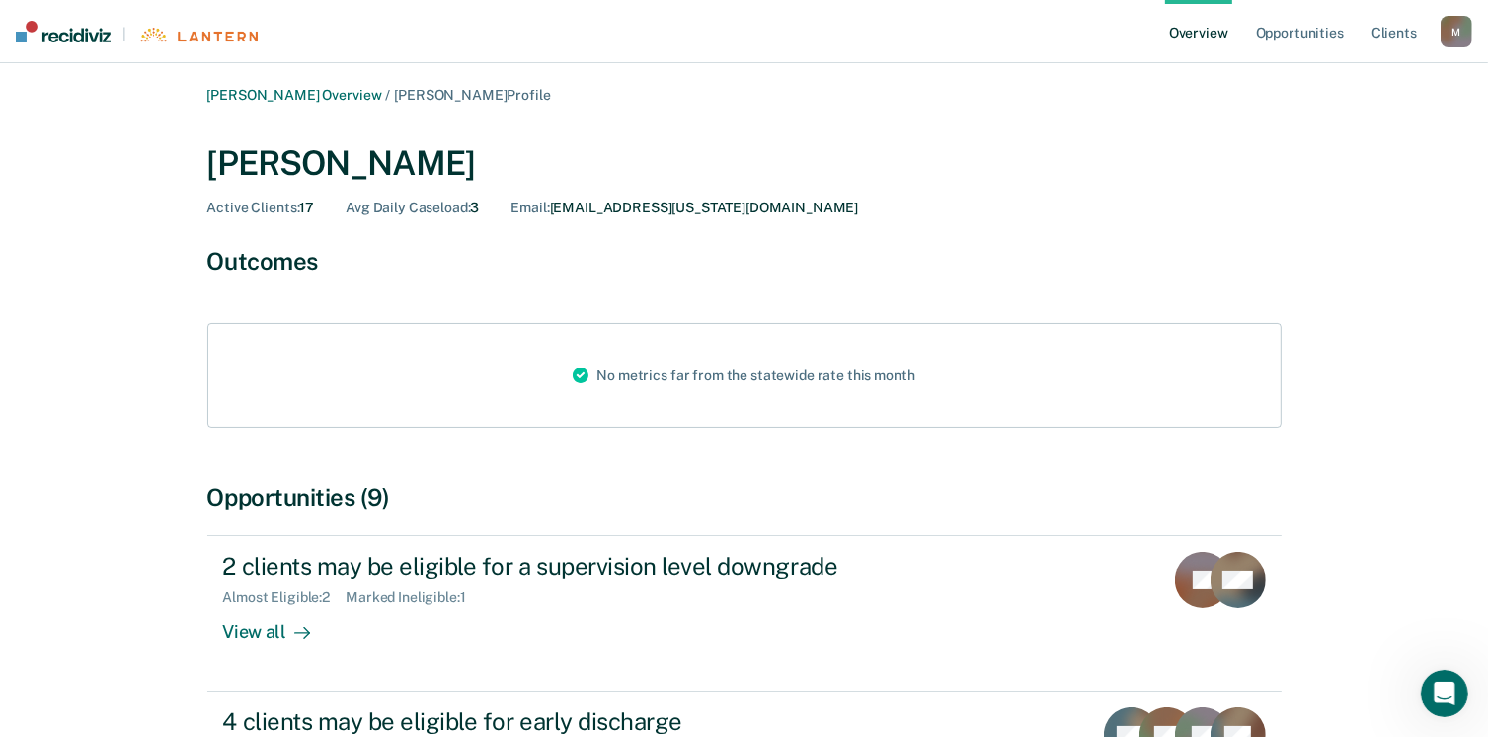
click at [1468, 33] on div "M" at bounding box center [1457, 32] width 32 height 32
click at [1268, 40] on link "Opportunities" at bounding box center [1300, 31] width 96 height 63
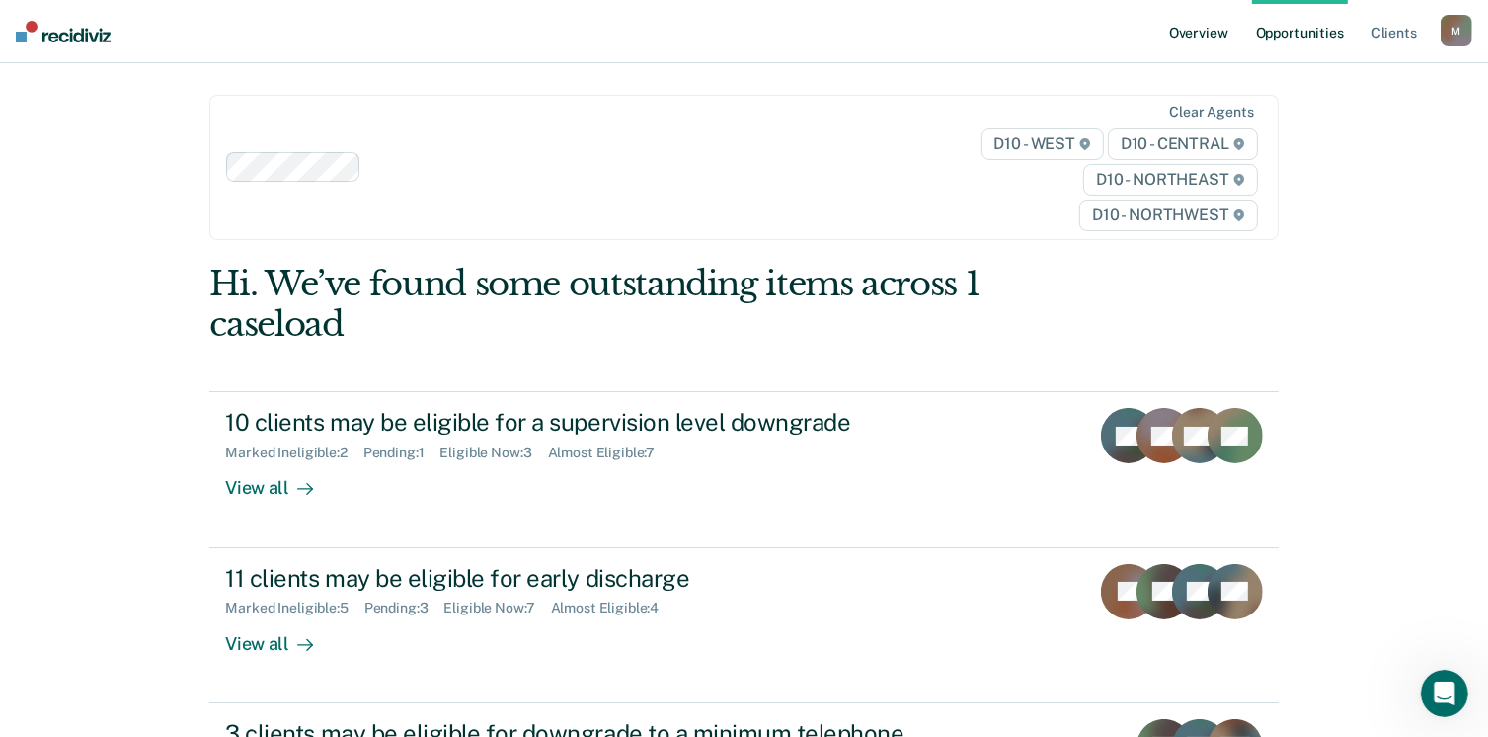
click at [1179, 28] on link "Overview" at bounding box center [1198, 31] width 67 height 63
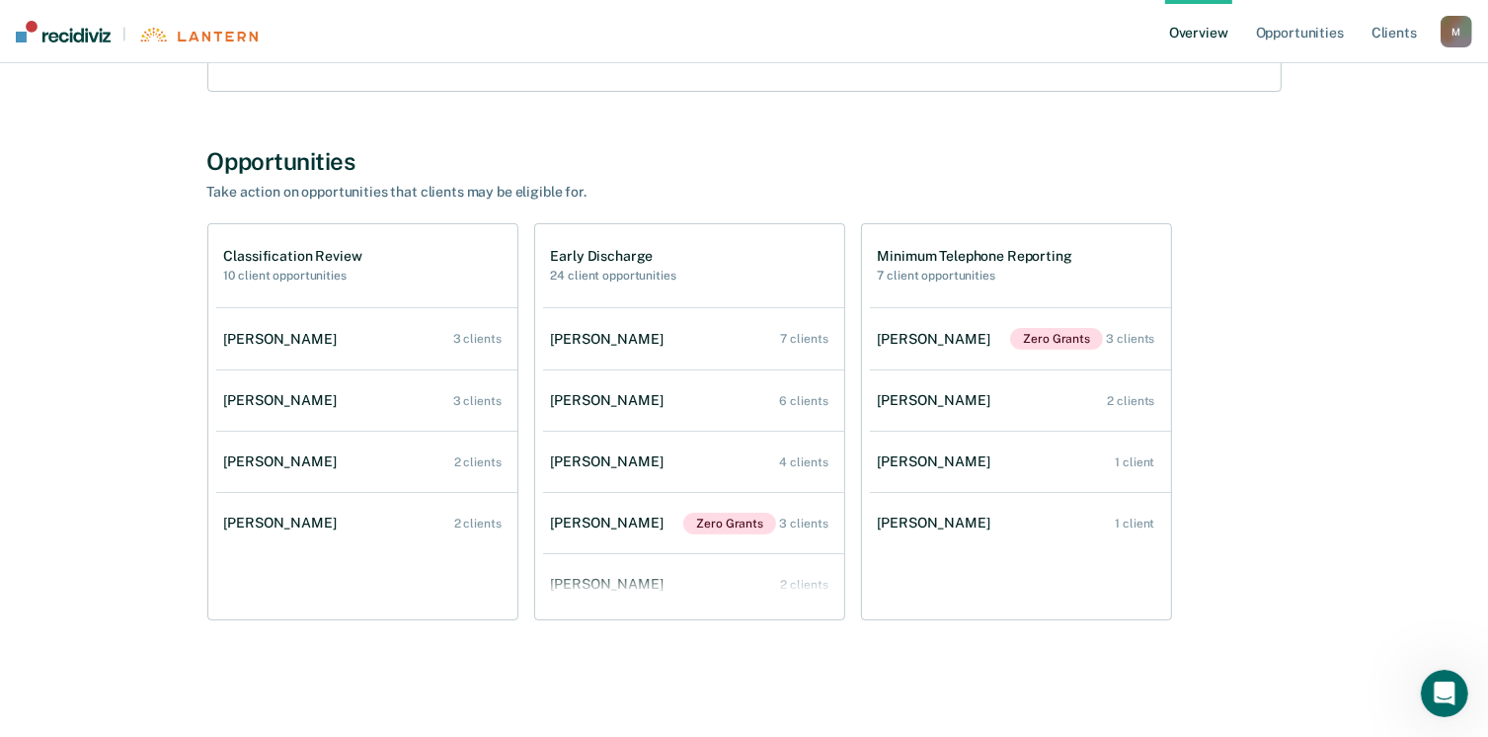
scroll to position [363, 0]
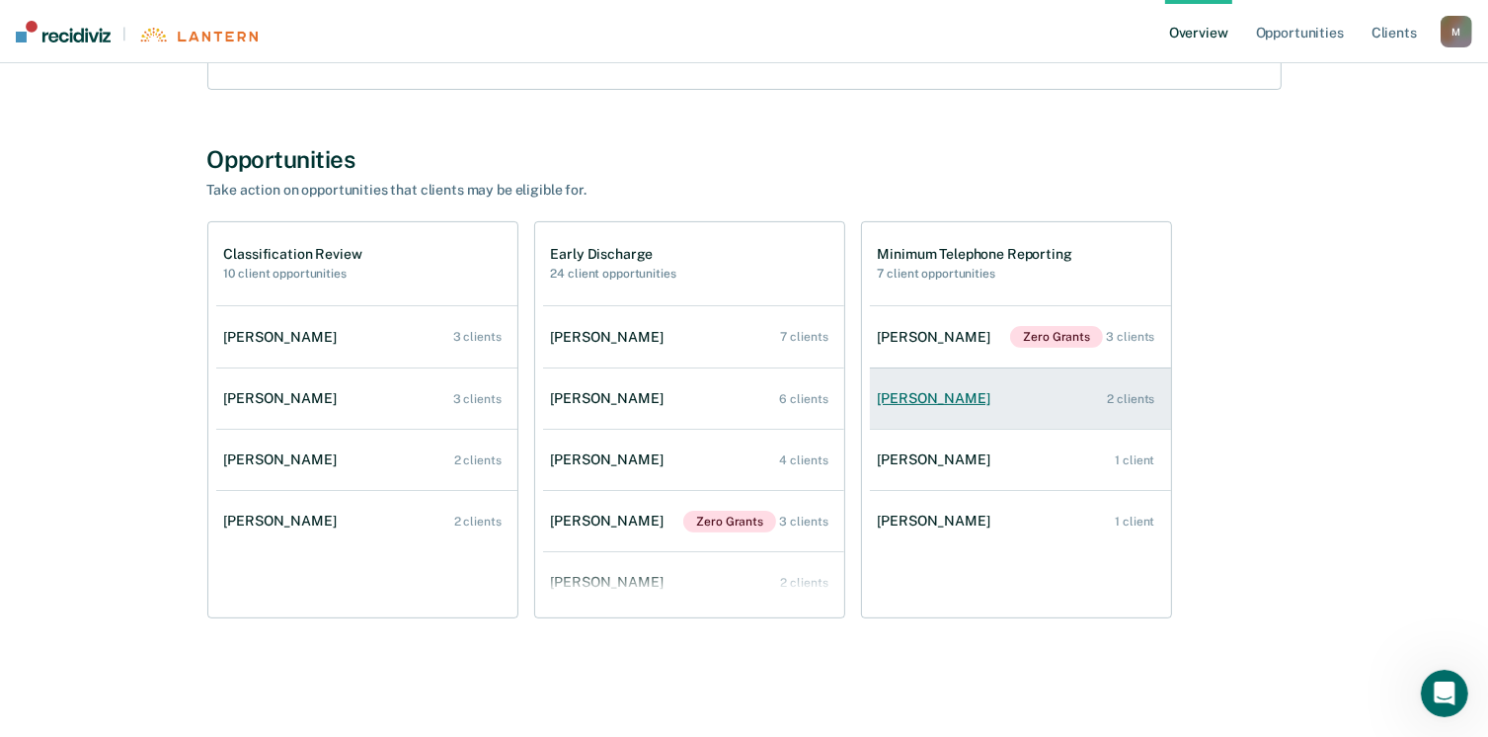
click at [939, 387] on link "[PERSON_NAME] 2 clients" at bounding box center [1020, 398] width 301 height 56
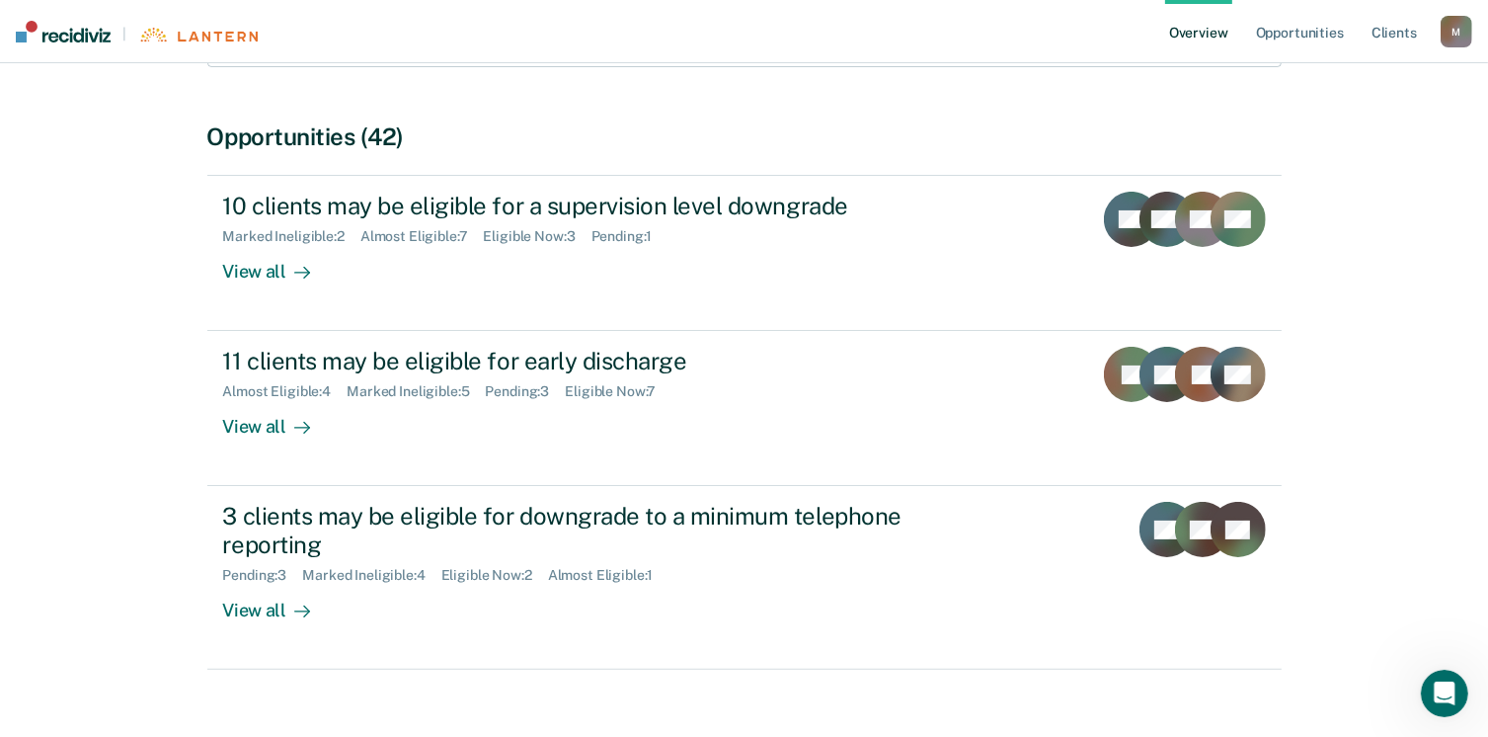
scroll to position [395, 0]
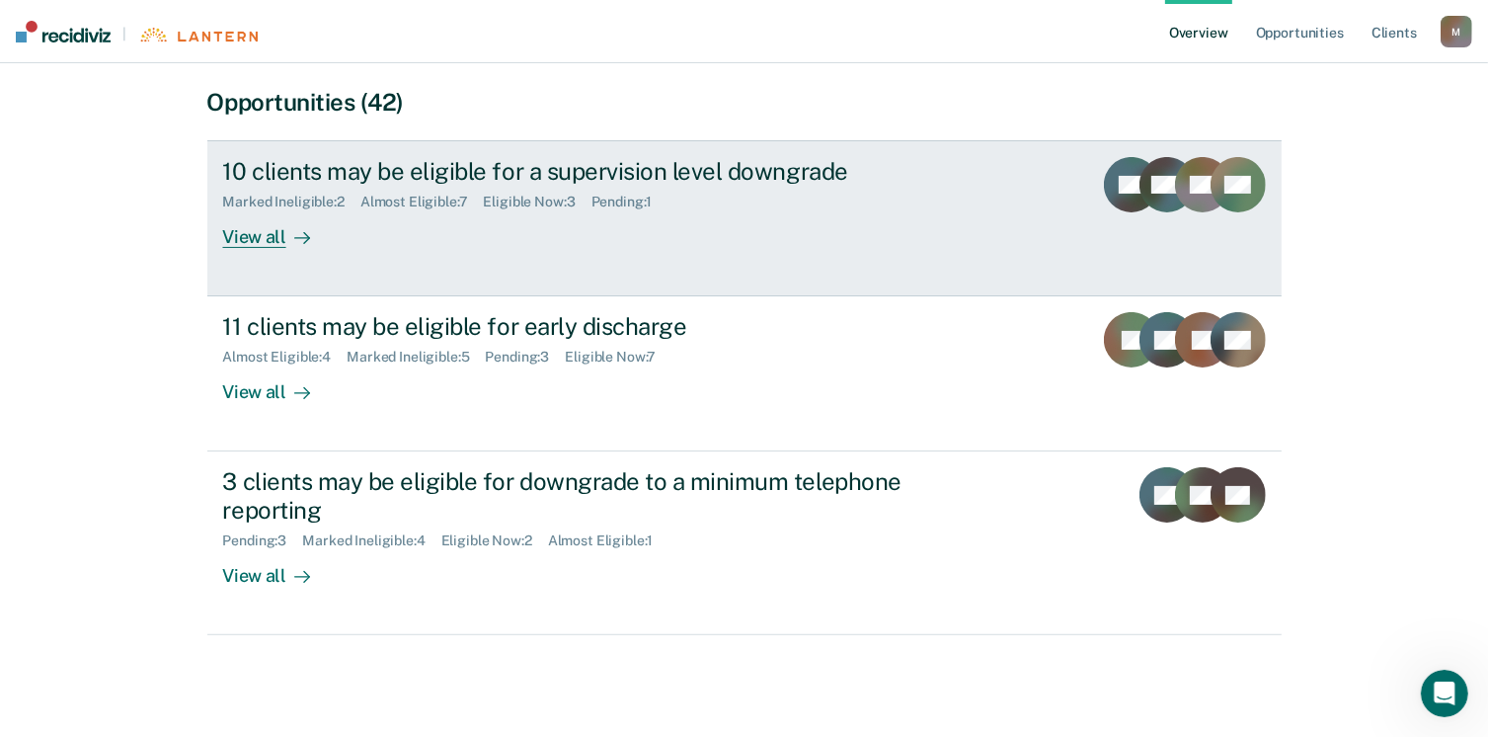
click at [234, 232] on div "View all" at bounding box center [278, 229] width 111 height 39
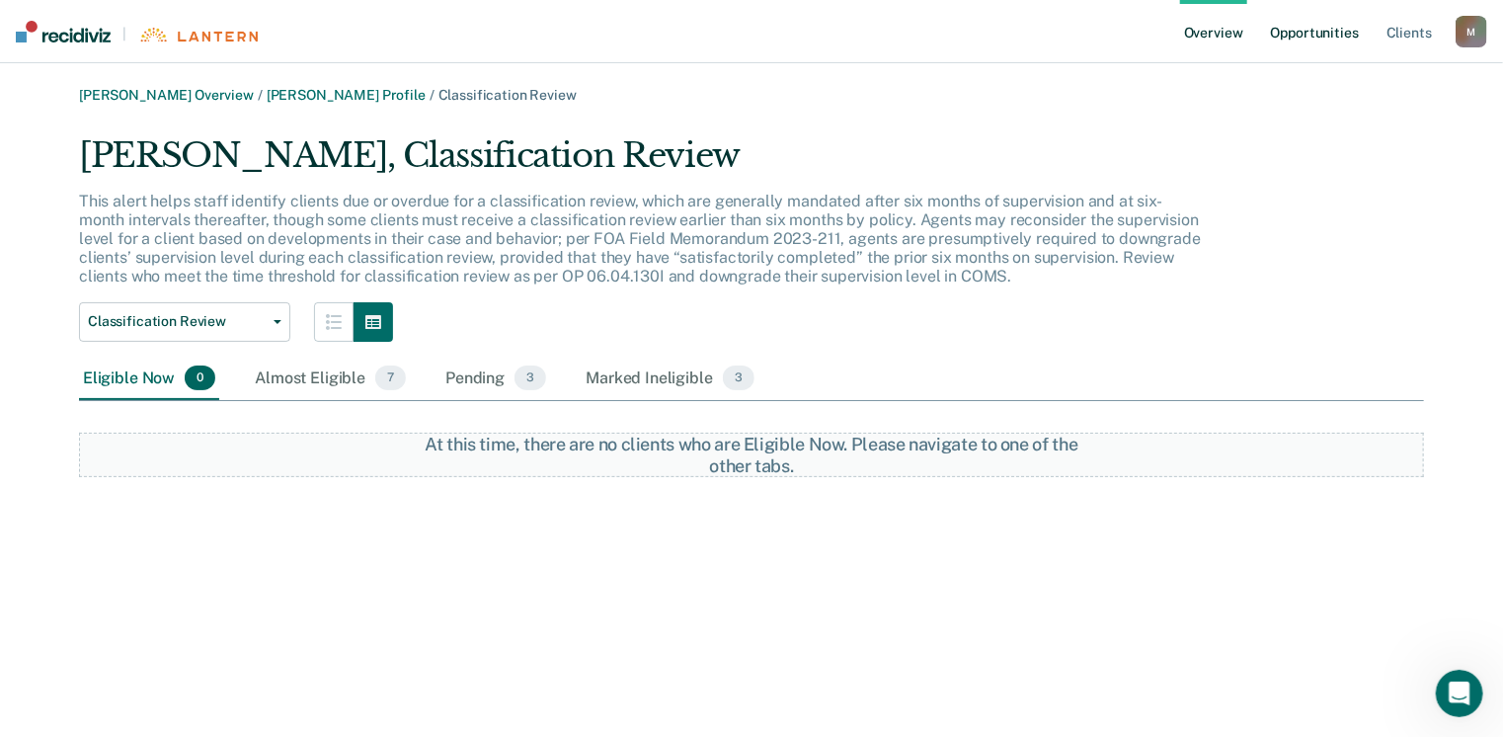
click at [1318, 29] on link "Opportunities" at bounding box center [1315, 31] width 96 height 63
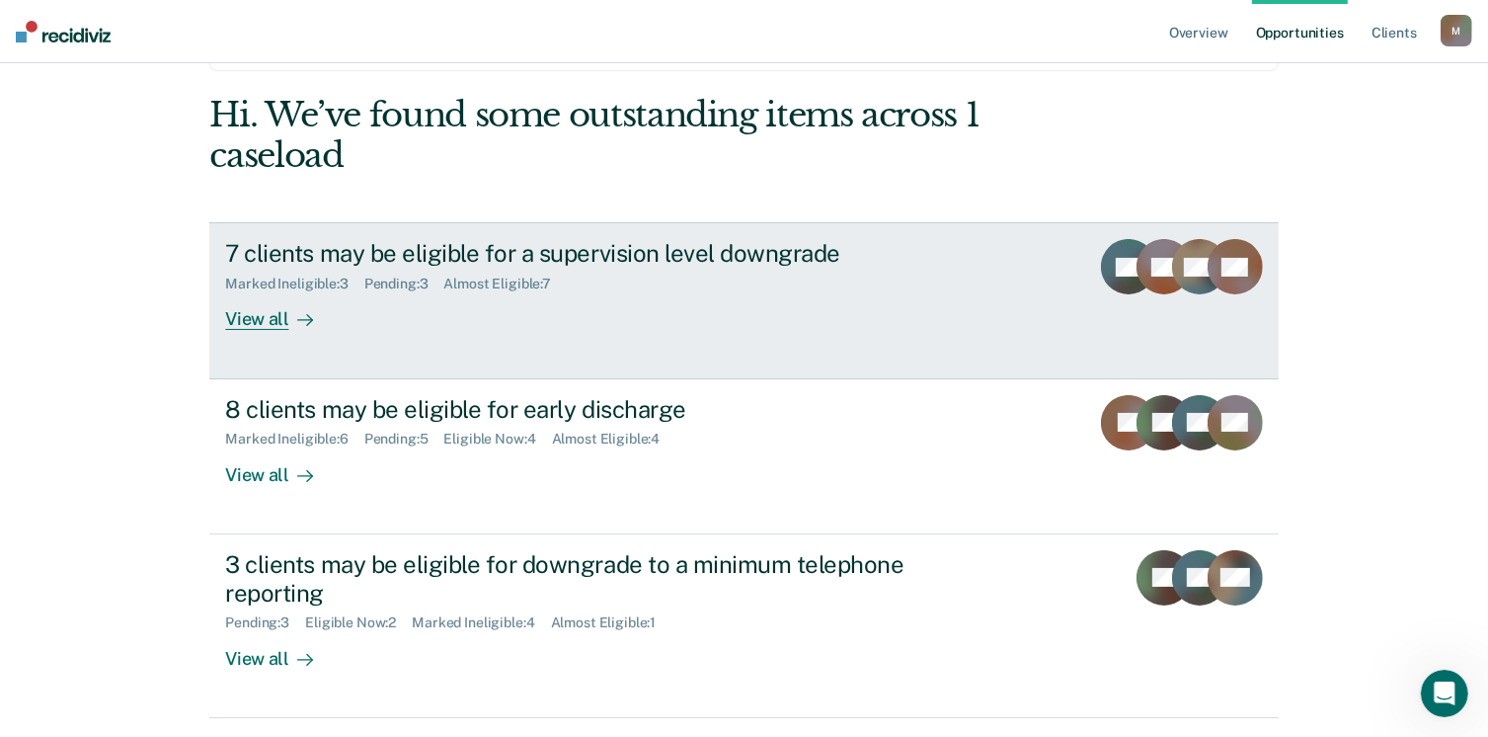
scroll to position [71, 0]
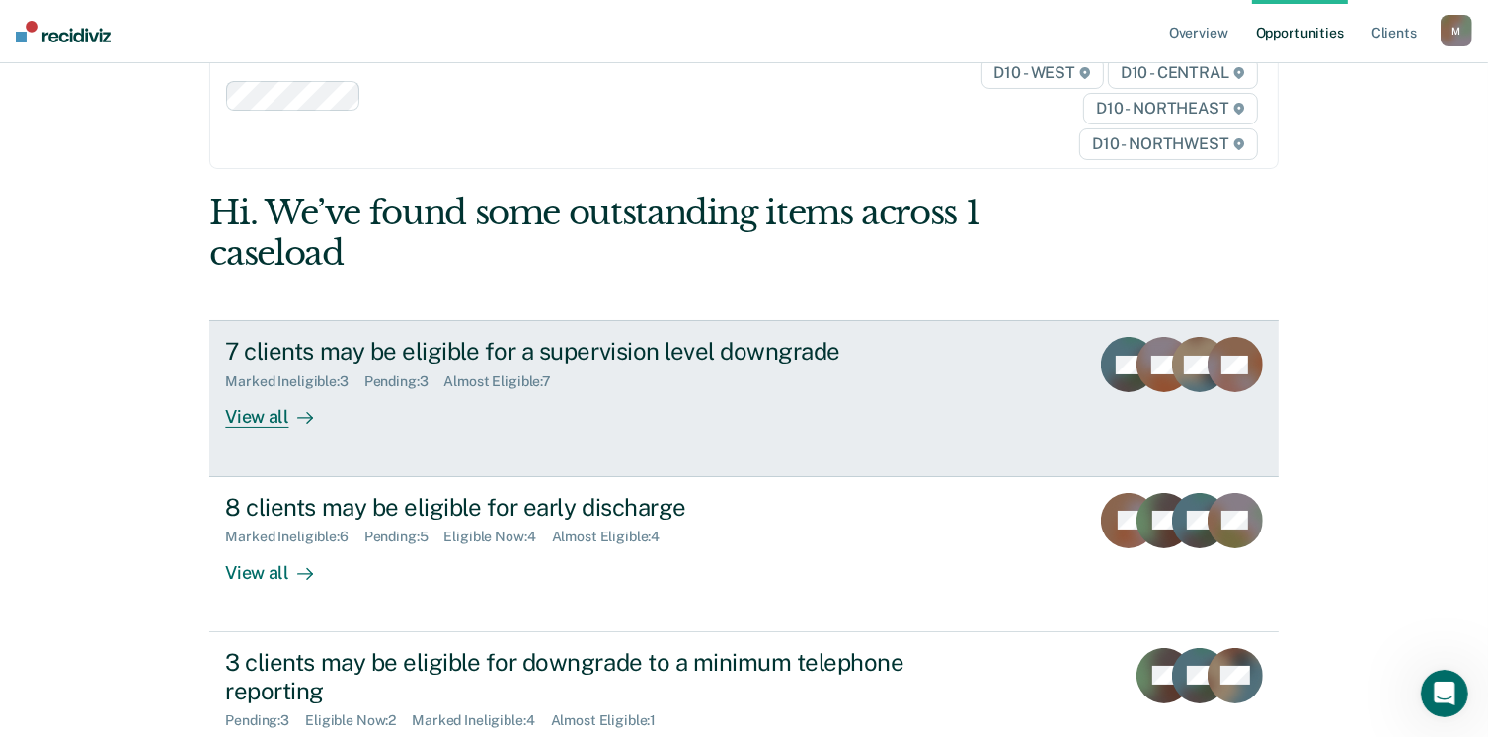
click at [280, 349] on div "7 clients may be eligible for a supervision level downgrade" at bounding box center [571, 351] width 693 height 29
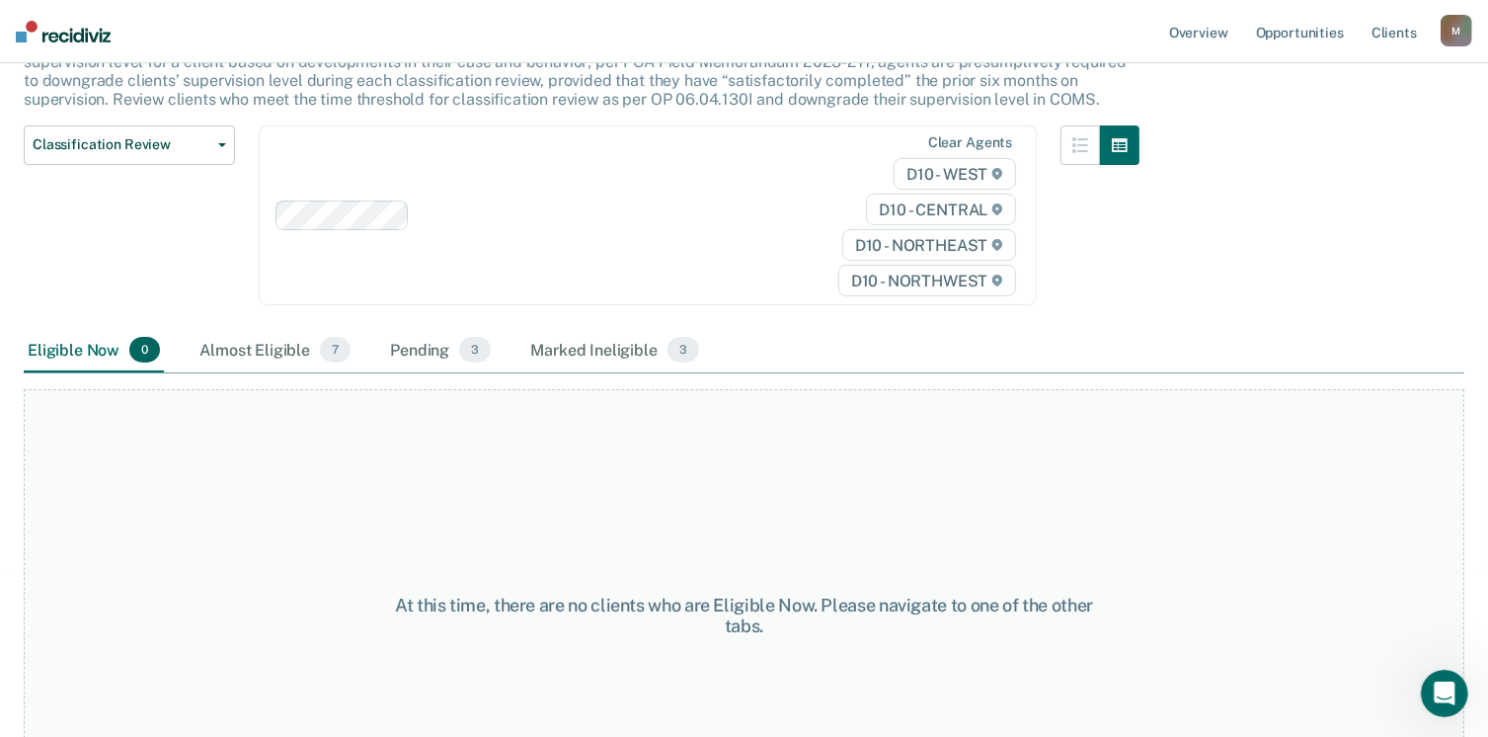
scroll to position [278, 0]
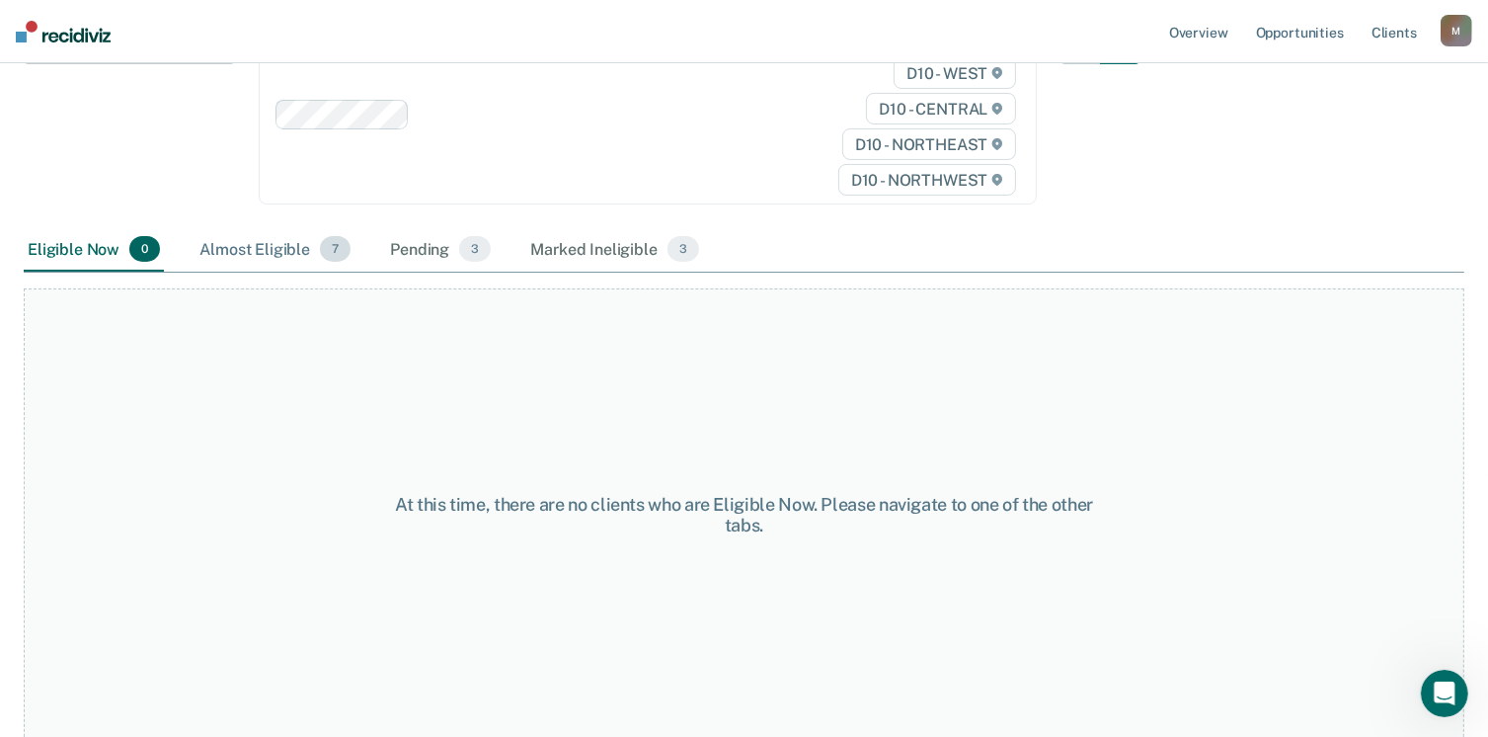
click at [287, 251] on div "Almost Eligible 7" at bounding box center [274, 249] width 159 height 43
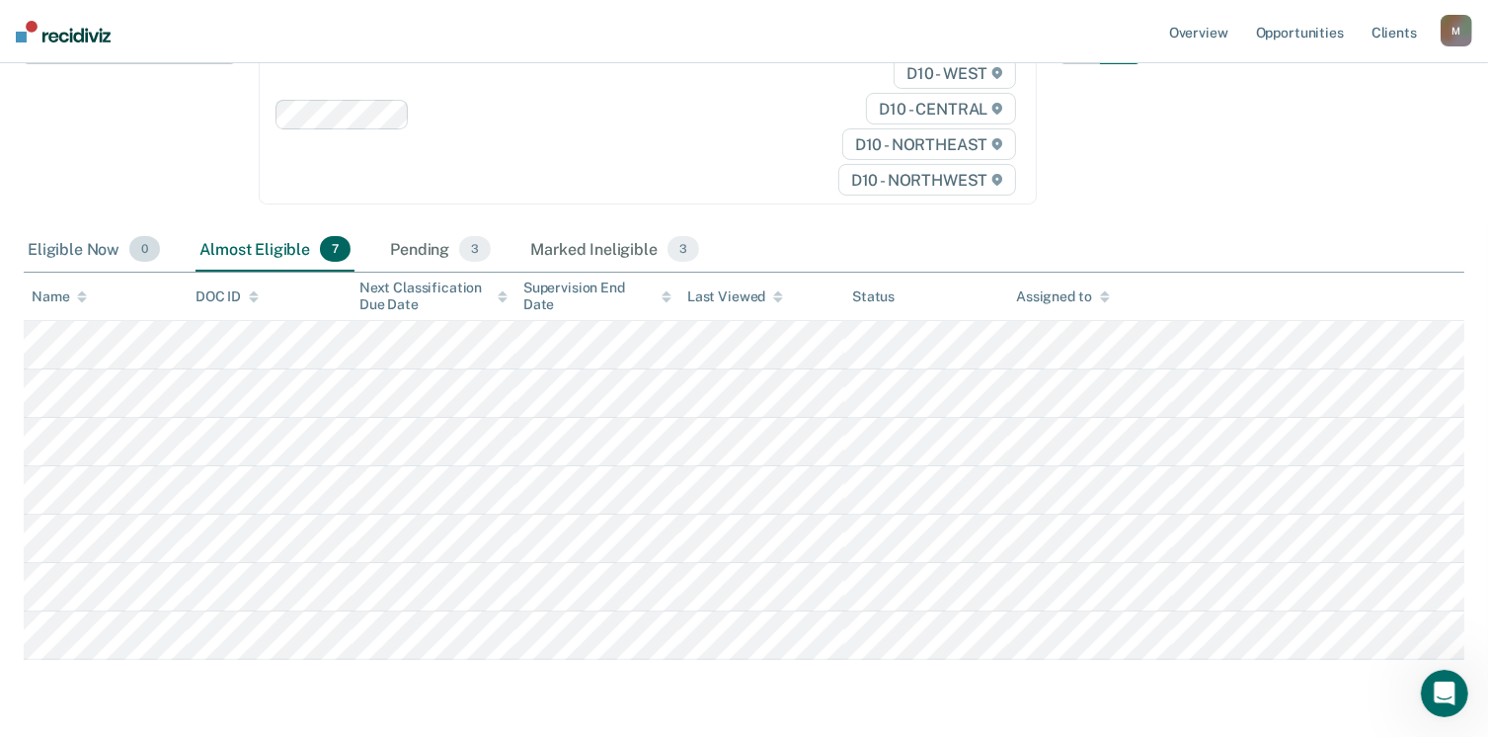
click at [90, 252] on div "Eligible Now 0" at bounding box center [94, 249] width 140 height 43
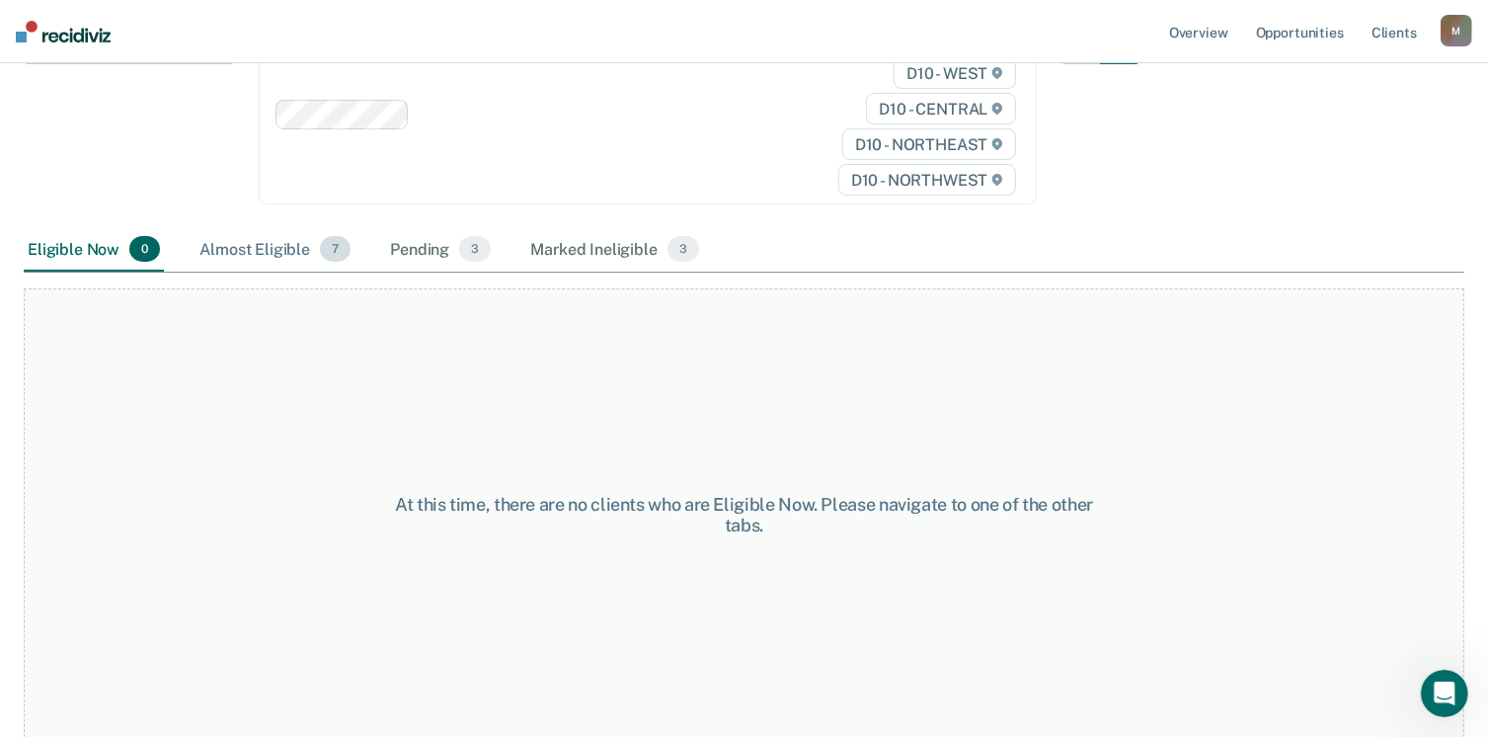
click at [246, 247] on div "Almost Eligible 7" at bounding box center [274, 249] width 159 height 43
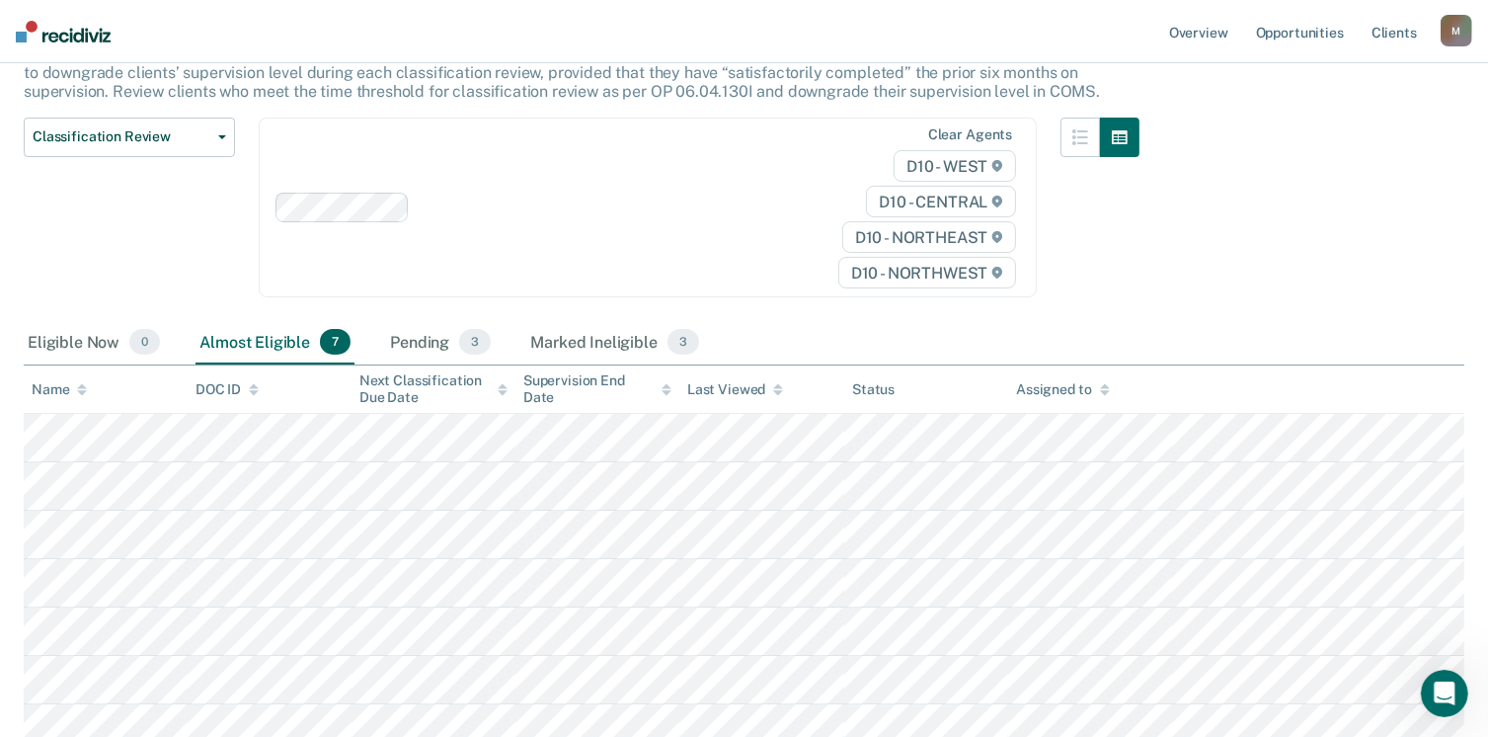
scroll to position [197, 0]
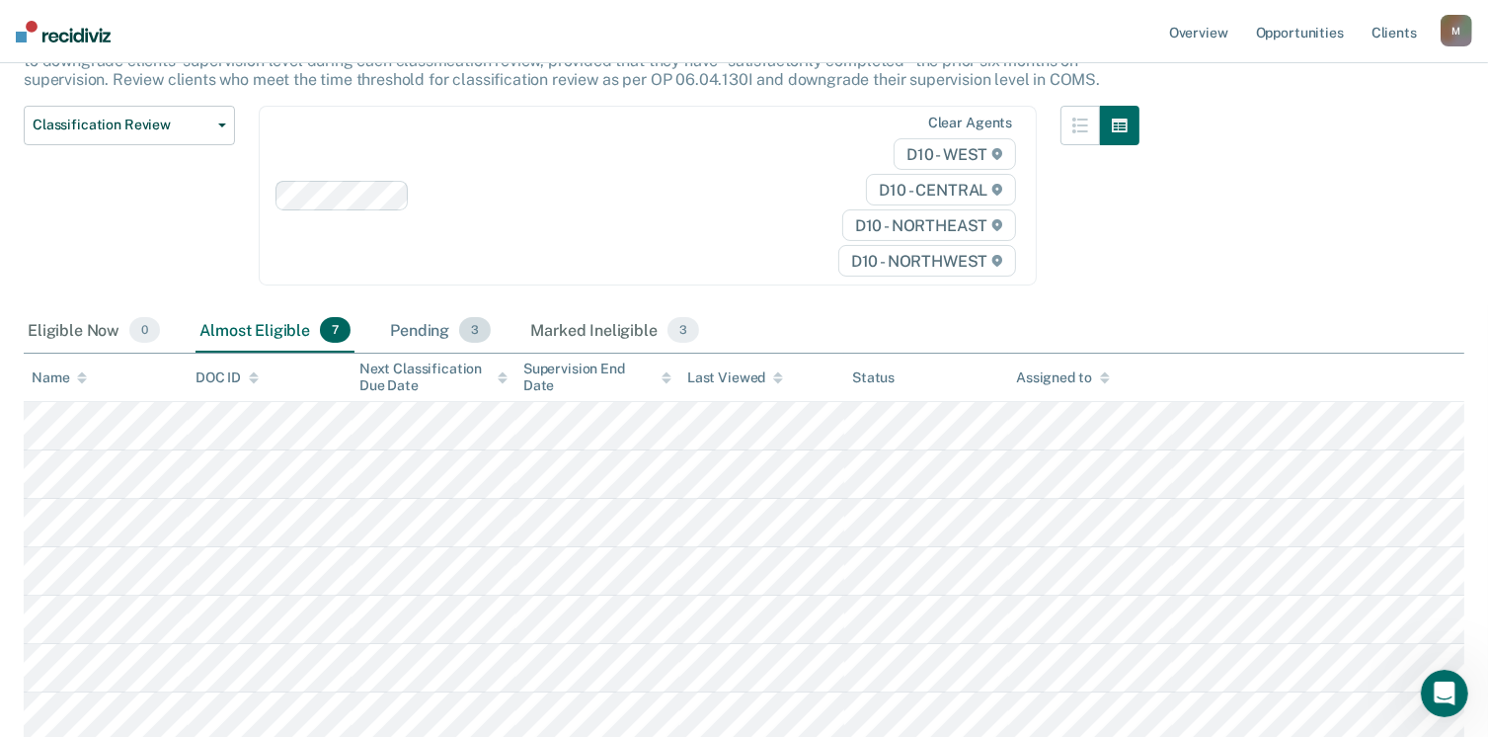
click at [427, 321] on div "Pending 3" at bounding box center [440, 330] width 109 height 43
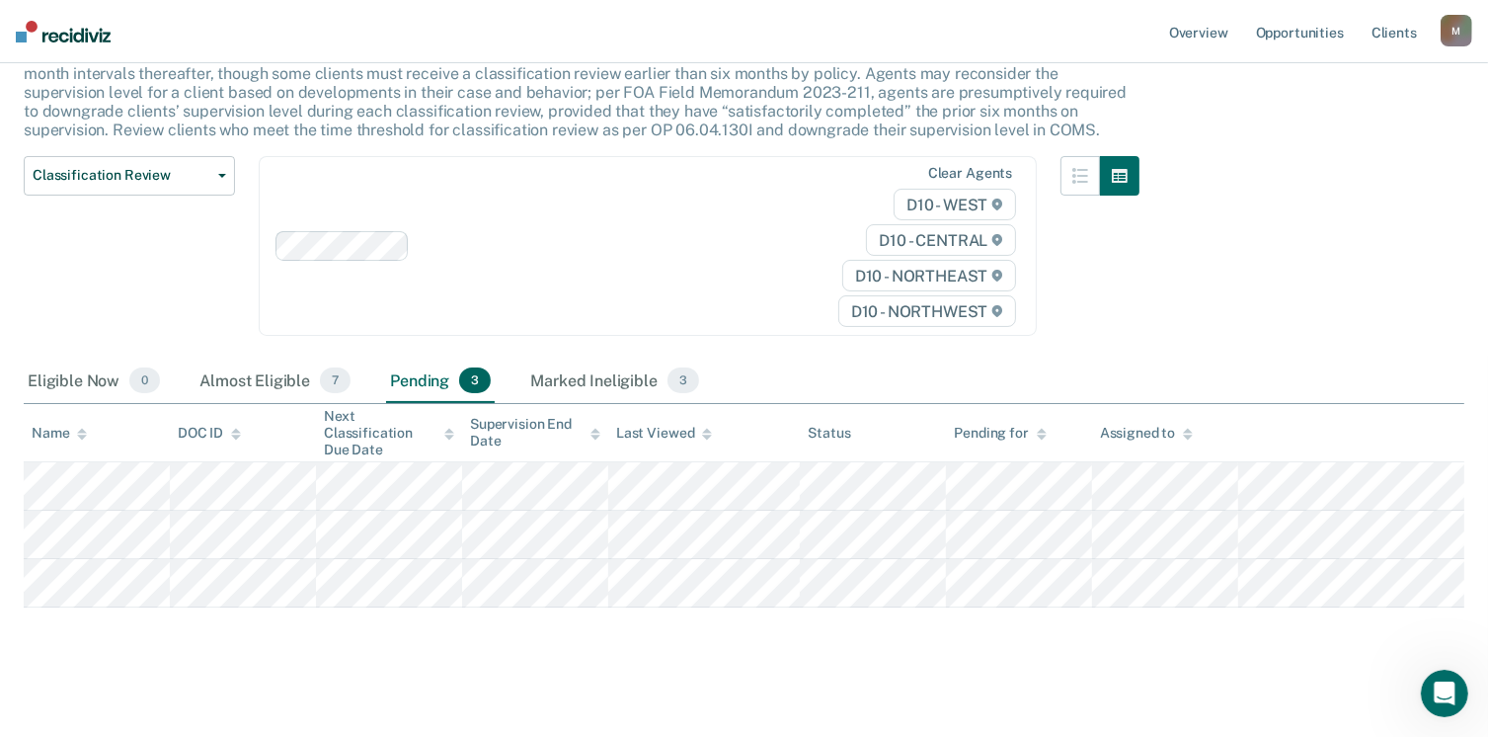
scroll to position [158, 0]
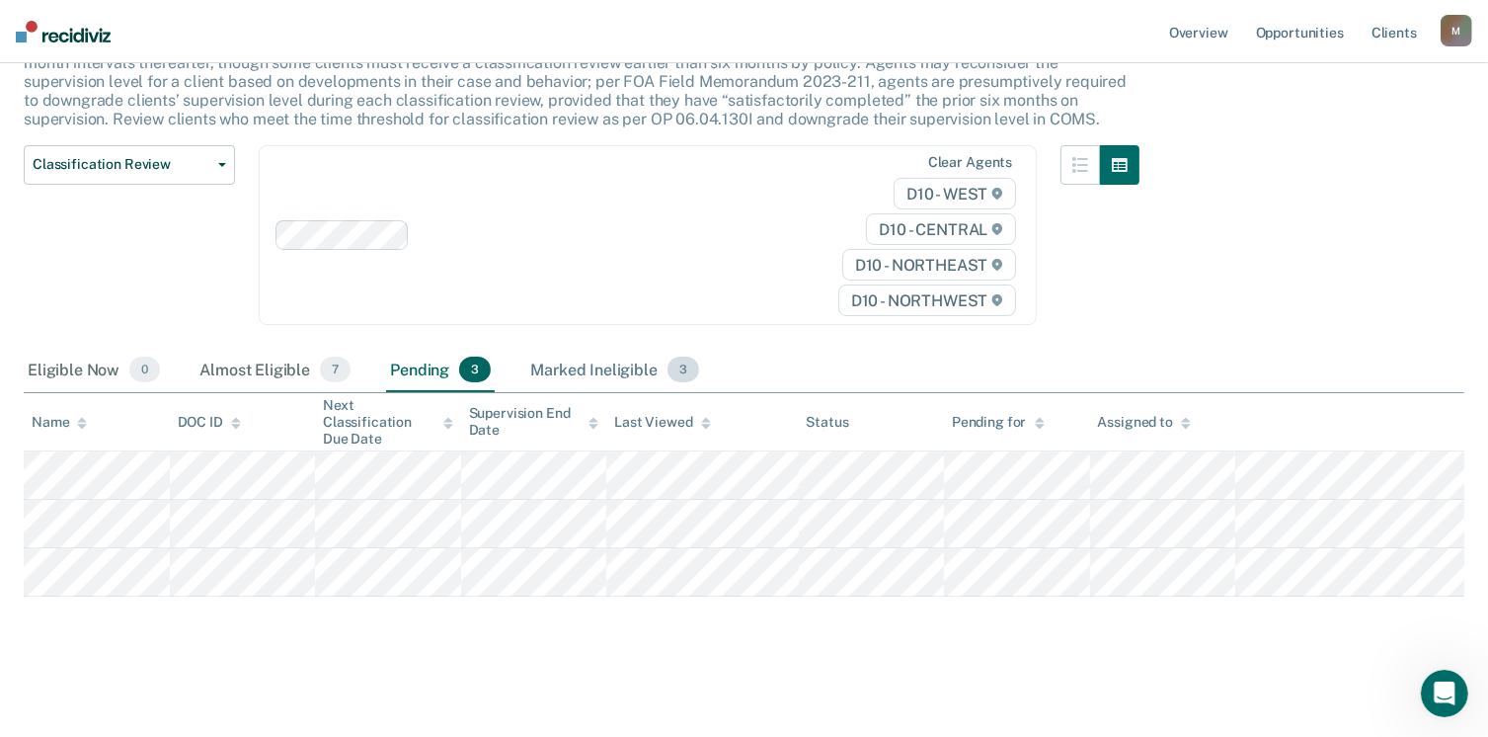
click at [588, 376] on div "Marked Ineligible 3" at bounding box center [614, 370] width 177 height 43
click at [1207, 33] on link "Overview" at bounding box center [1198, 31] width 67 height 63
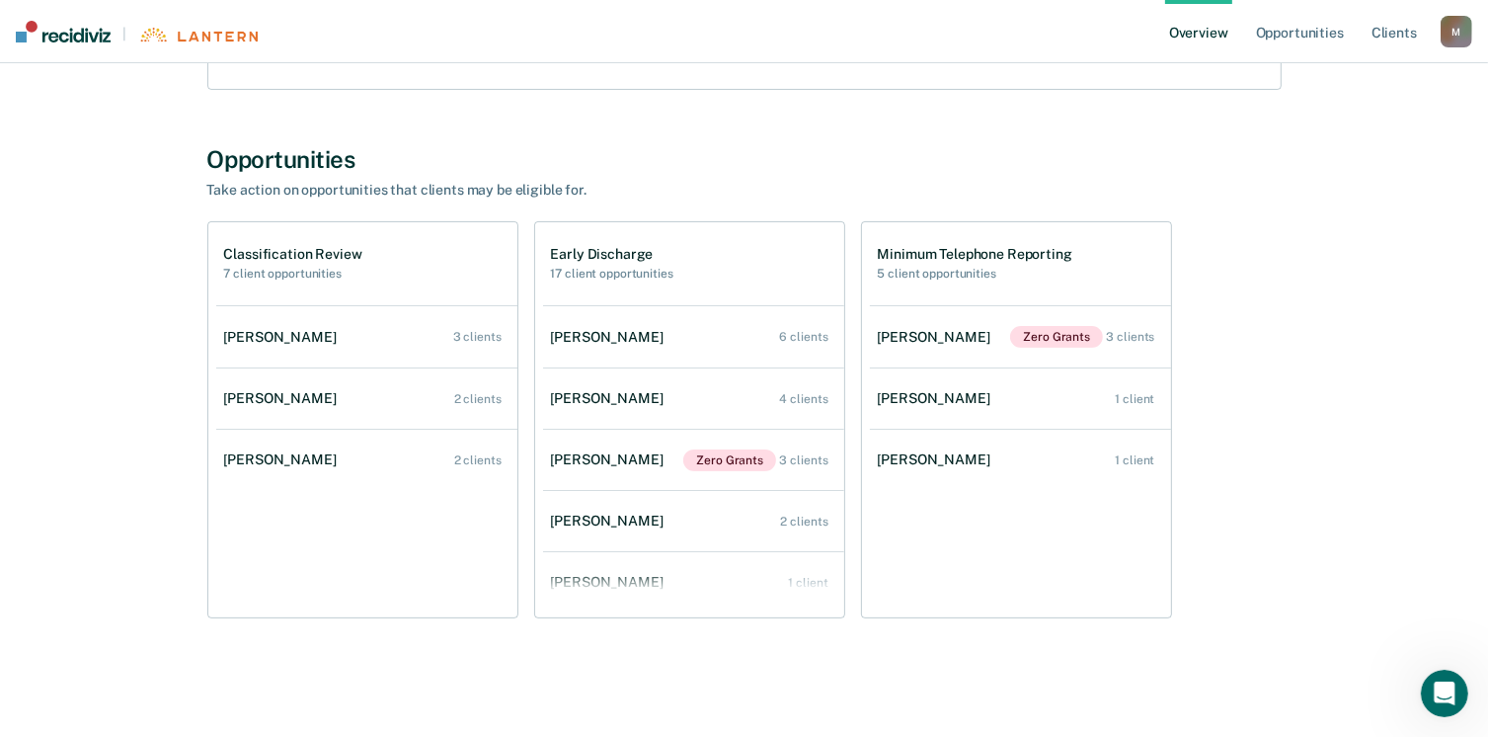
click at [905, 467] on link "[PERSON_NAME] 1 client" at bounding box center [1020, 459] width 301 height 56
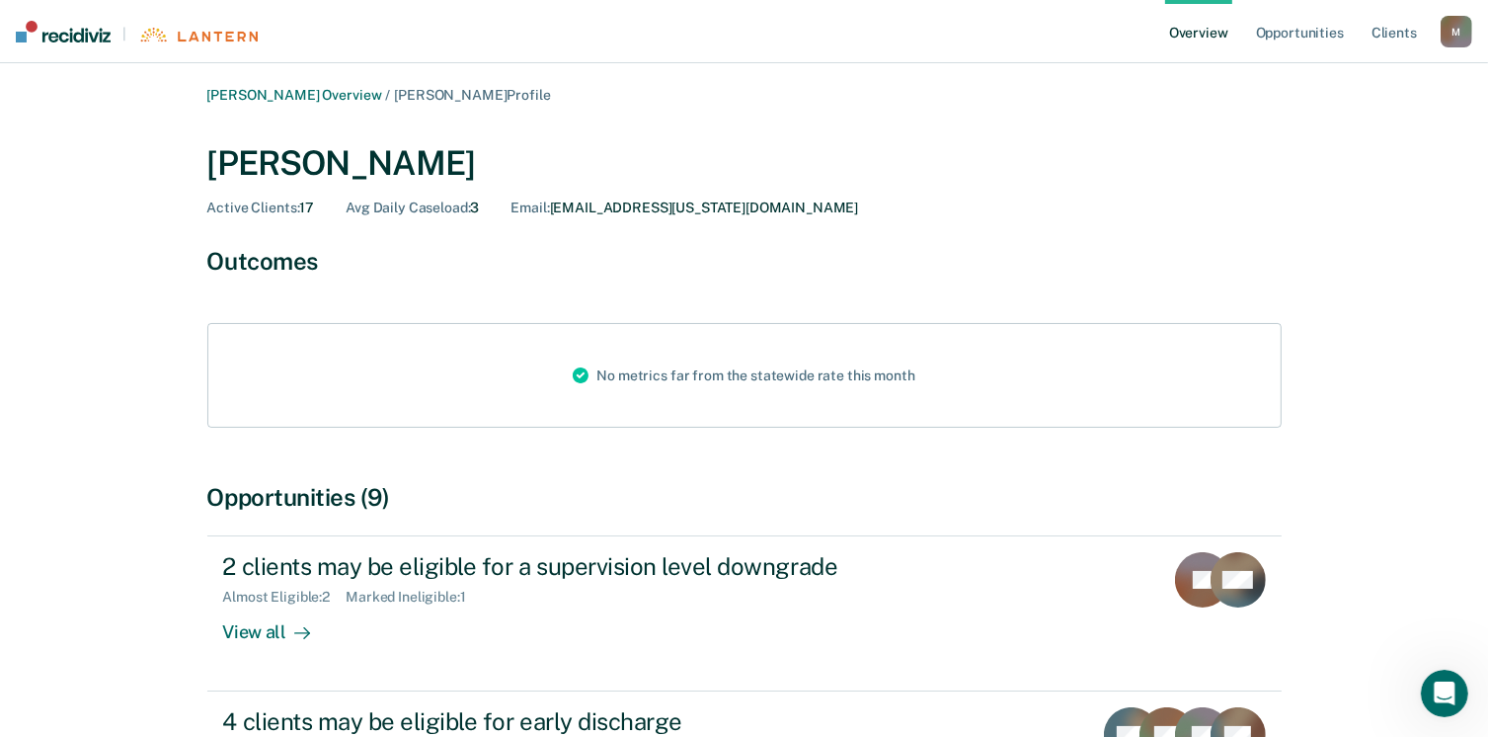
click at [1195, 36] on link "Overview" at bounding box center [1198, 31] width 67 height 63
